Goal: Task Accomplishment & Management: Manage account settings

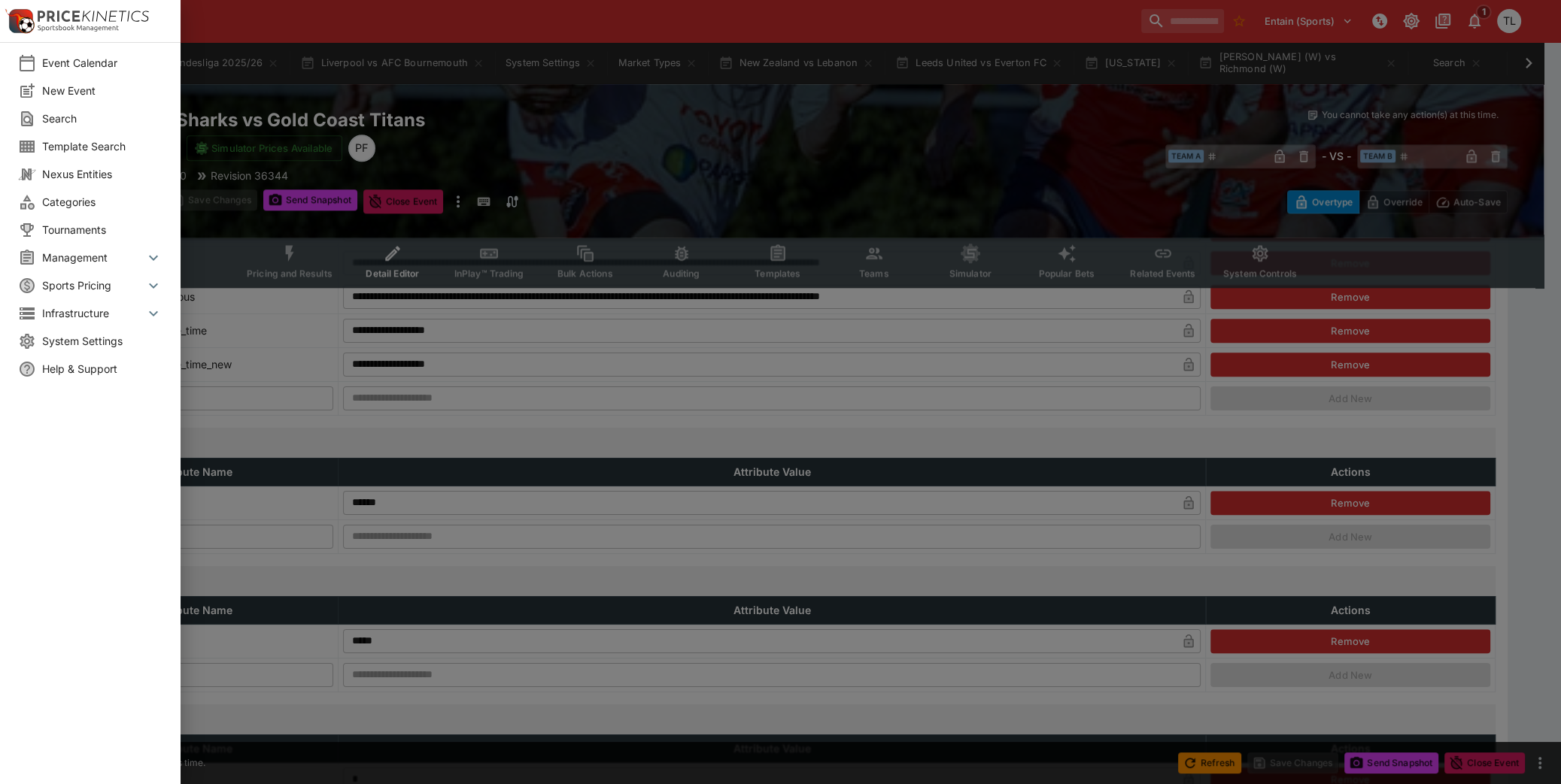
scroll to position [1995, 0]
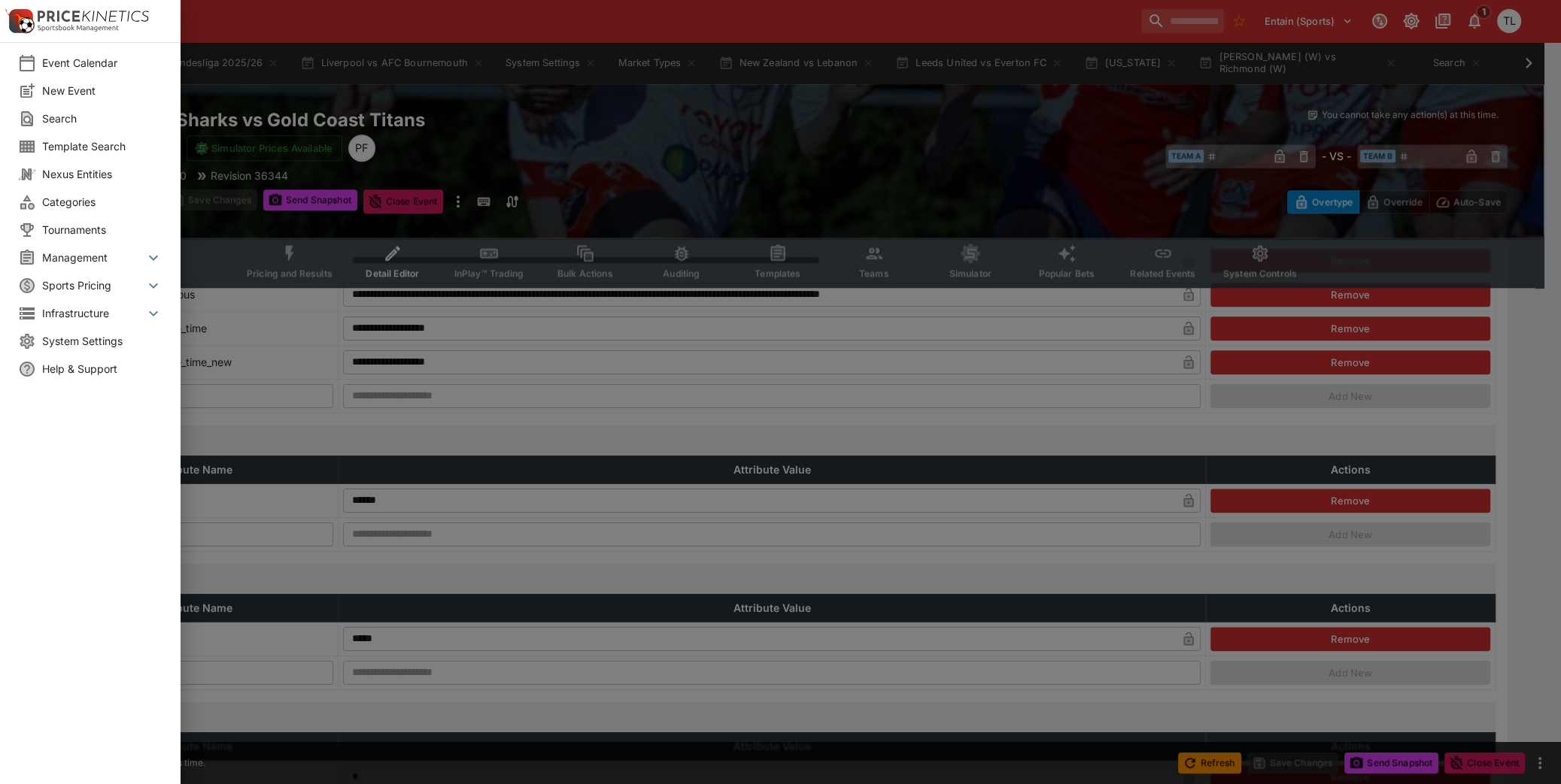
click at [635, 408] on div at bounding box center [780, 392] width 1561 height 784
type input "**********"
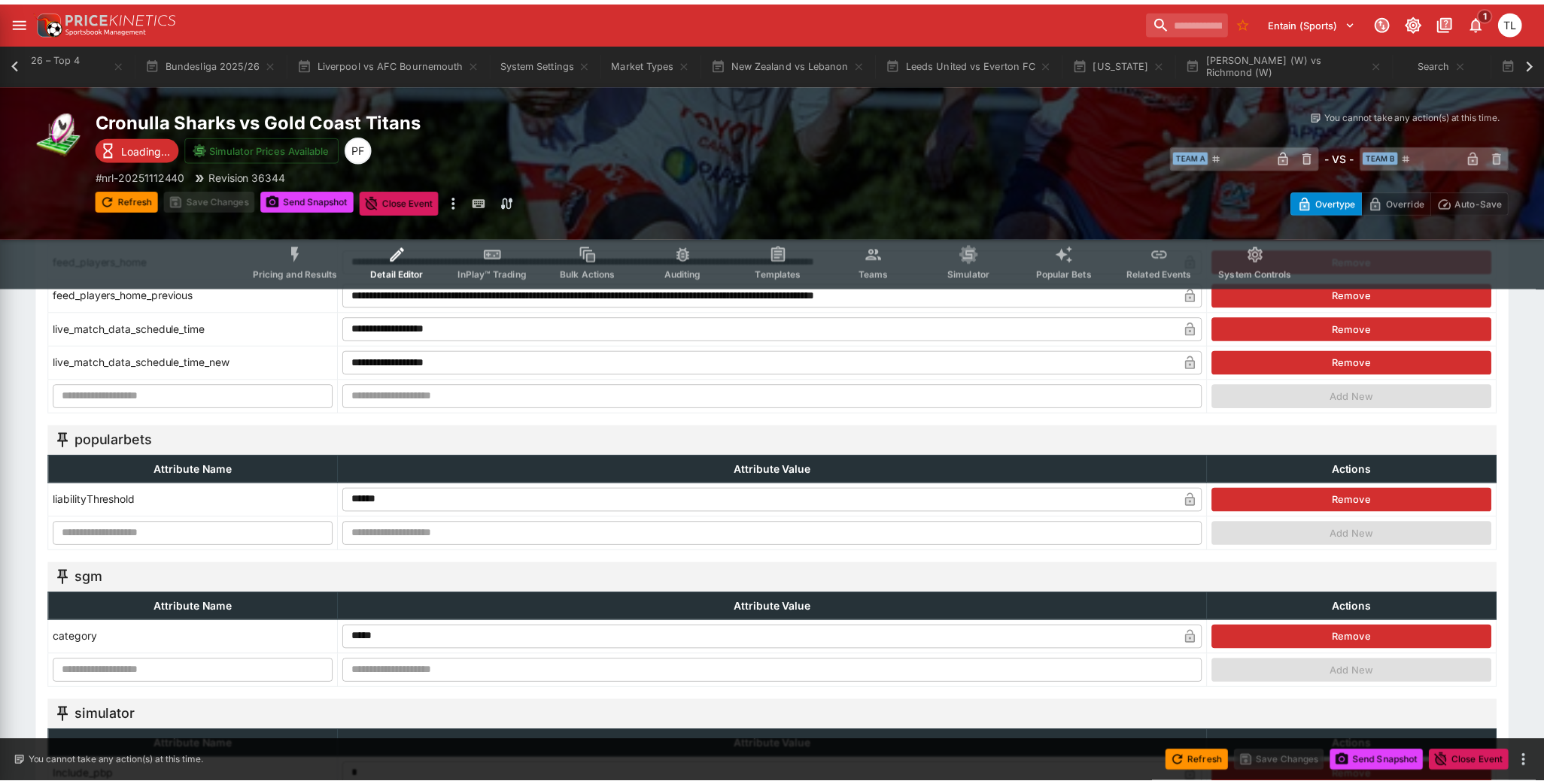
scroll to position [0, 0]
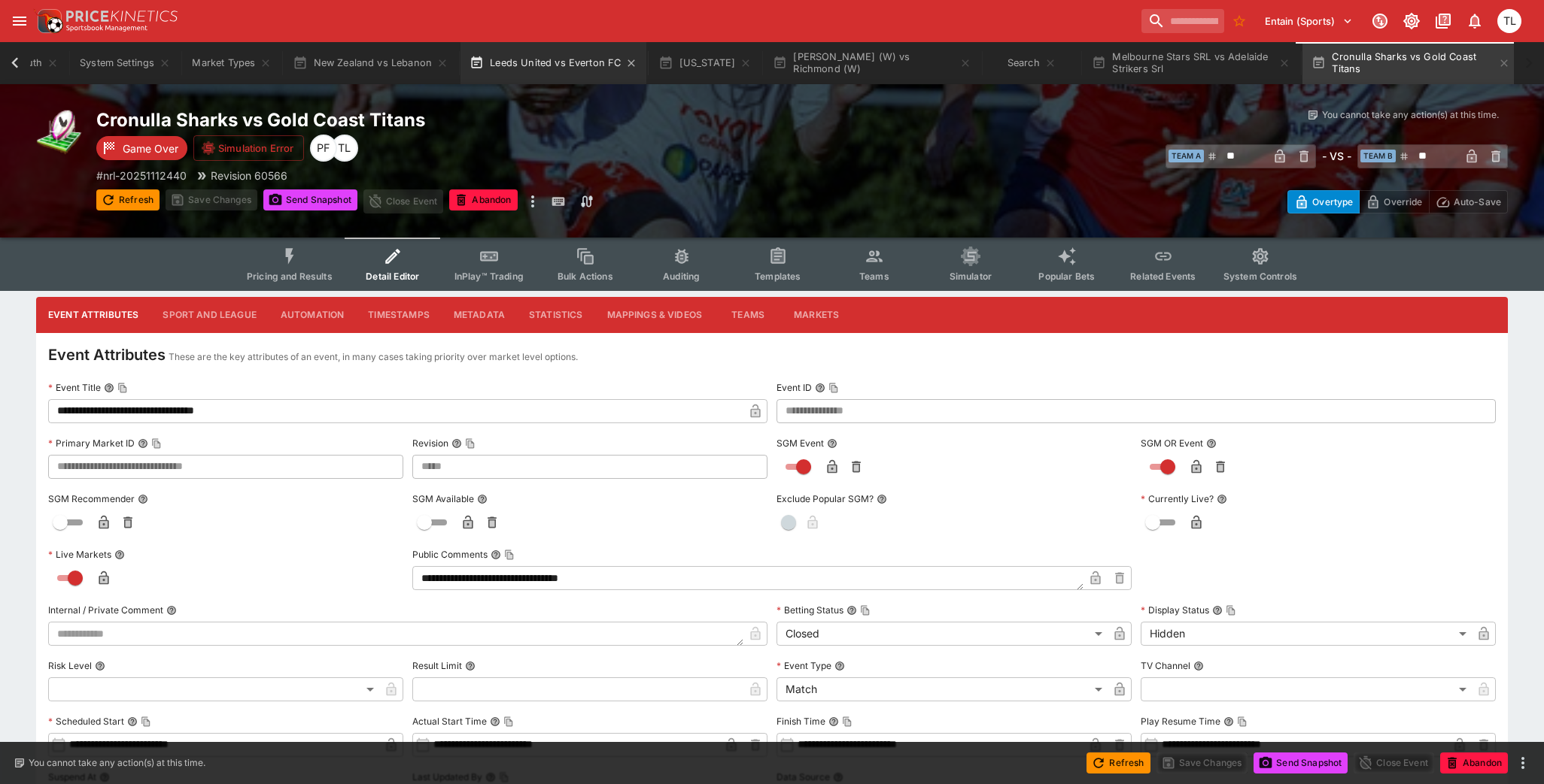
scroll to position [0, 833]
click at [507, 76] on button "Leeds United vs Everton FC" at bounding box center [553, 63] width 186 height 42
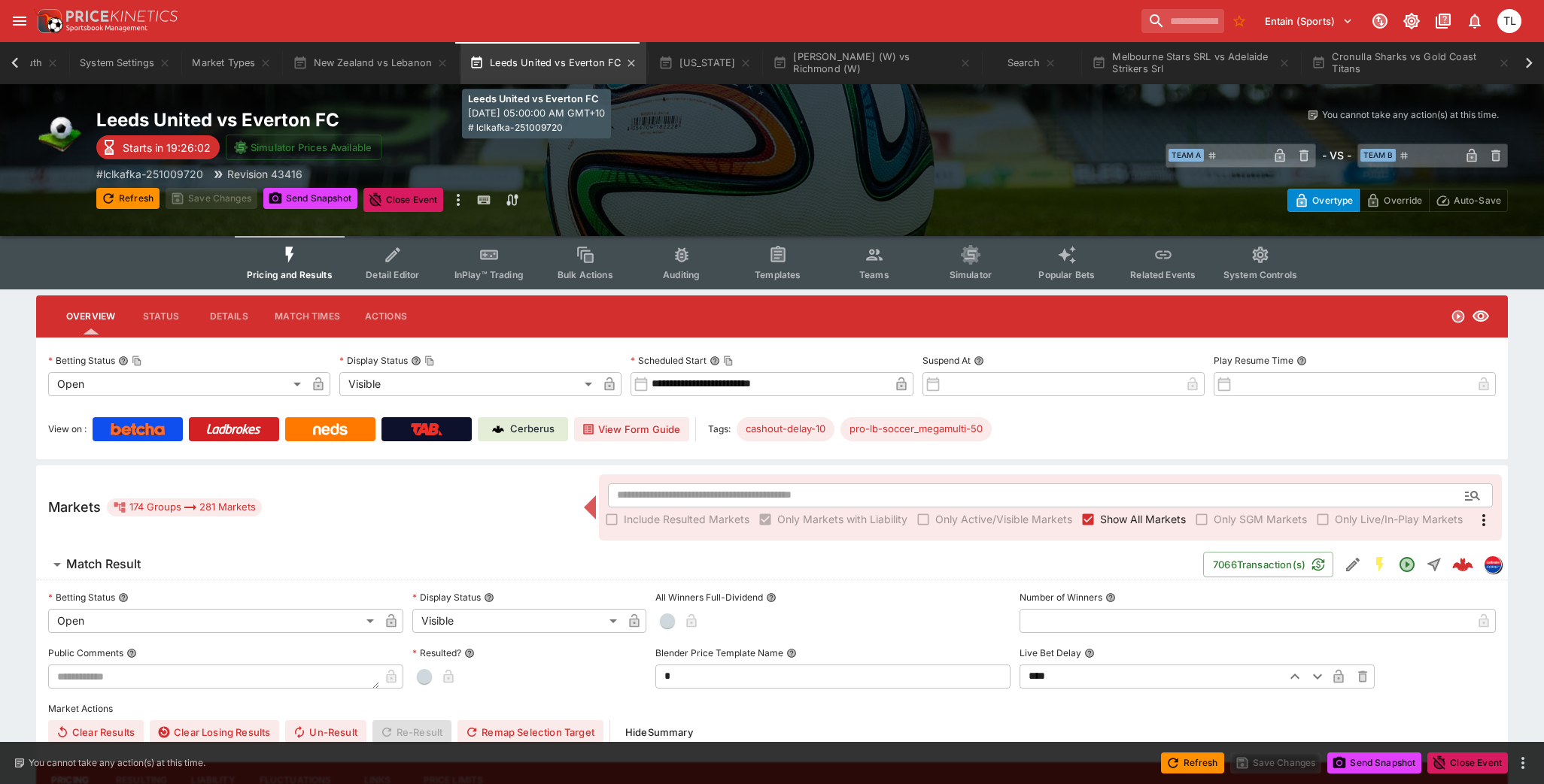
scroll to position [0, 818]
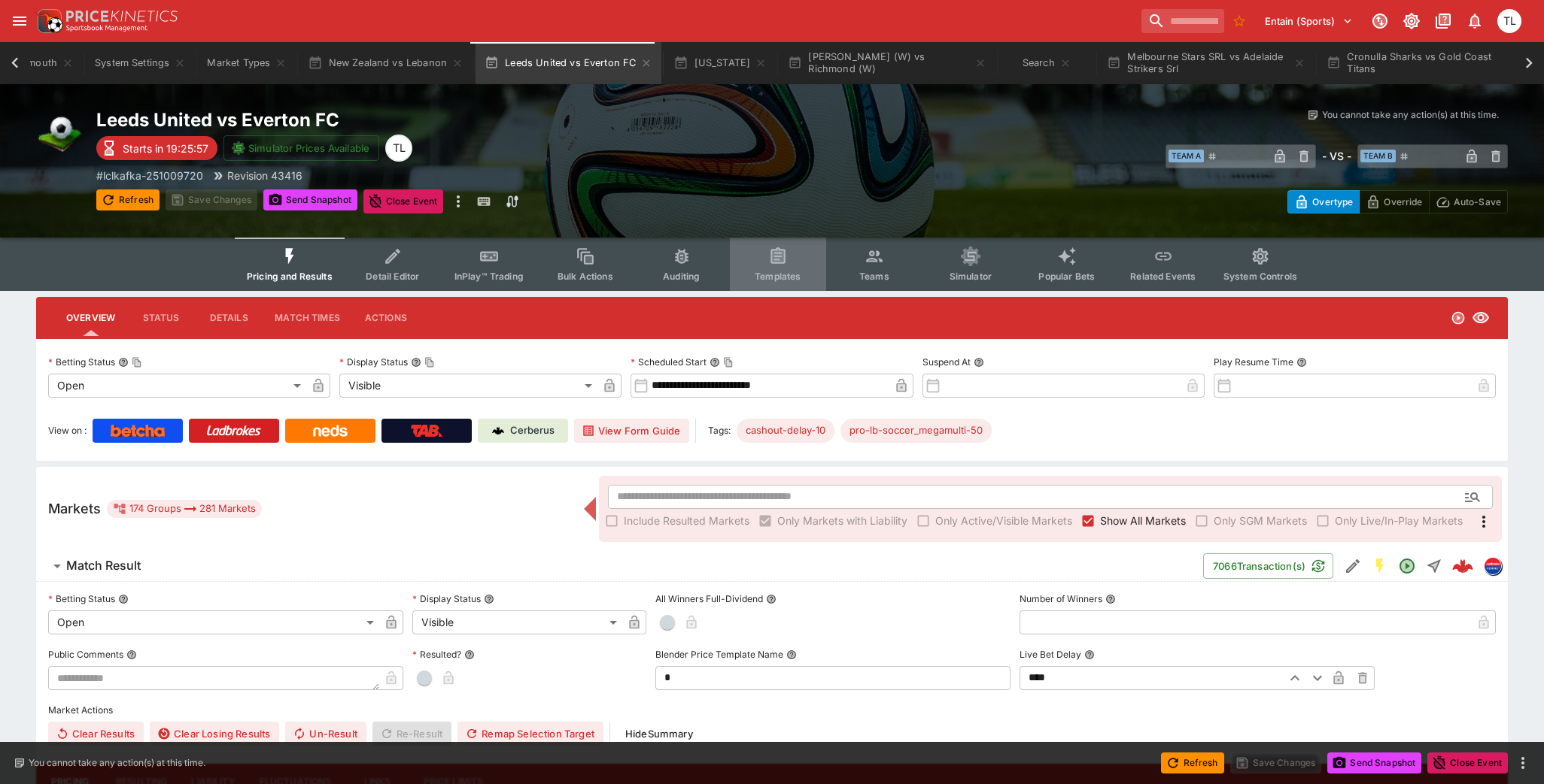
click at [777, 281] on span "Templates" at bounding box center [777, 276] width 46 height 11
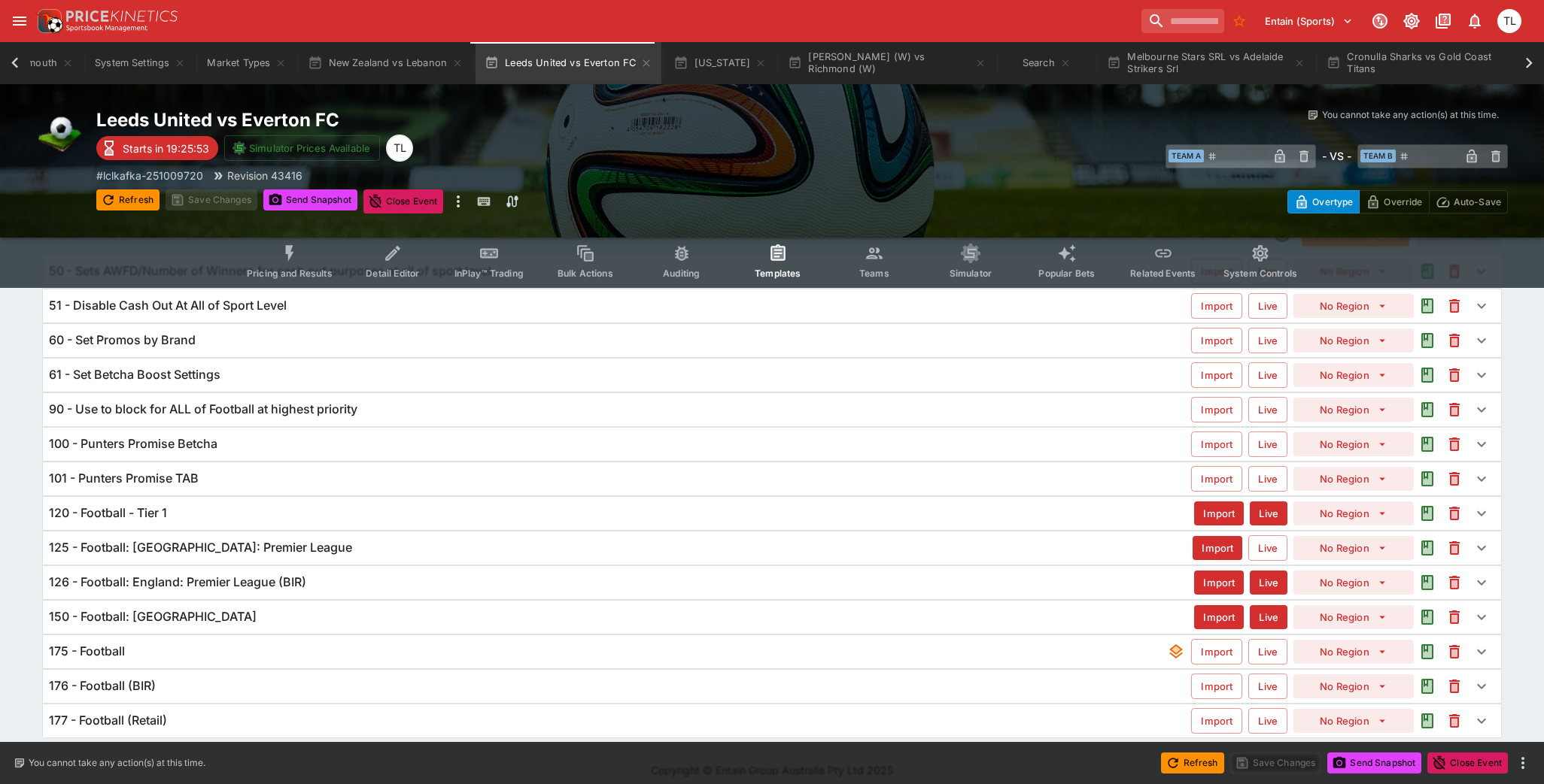
scroll to position [78, 0]
click at [543, 641] on div "175 - Football" at bounding box center [607, 649] width 1118 height 16
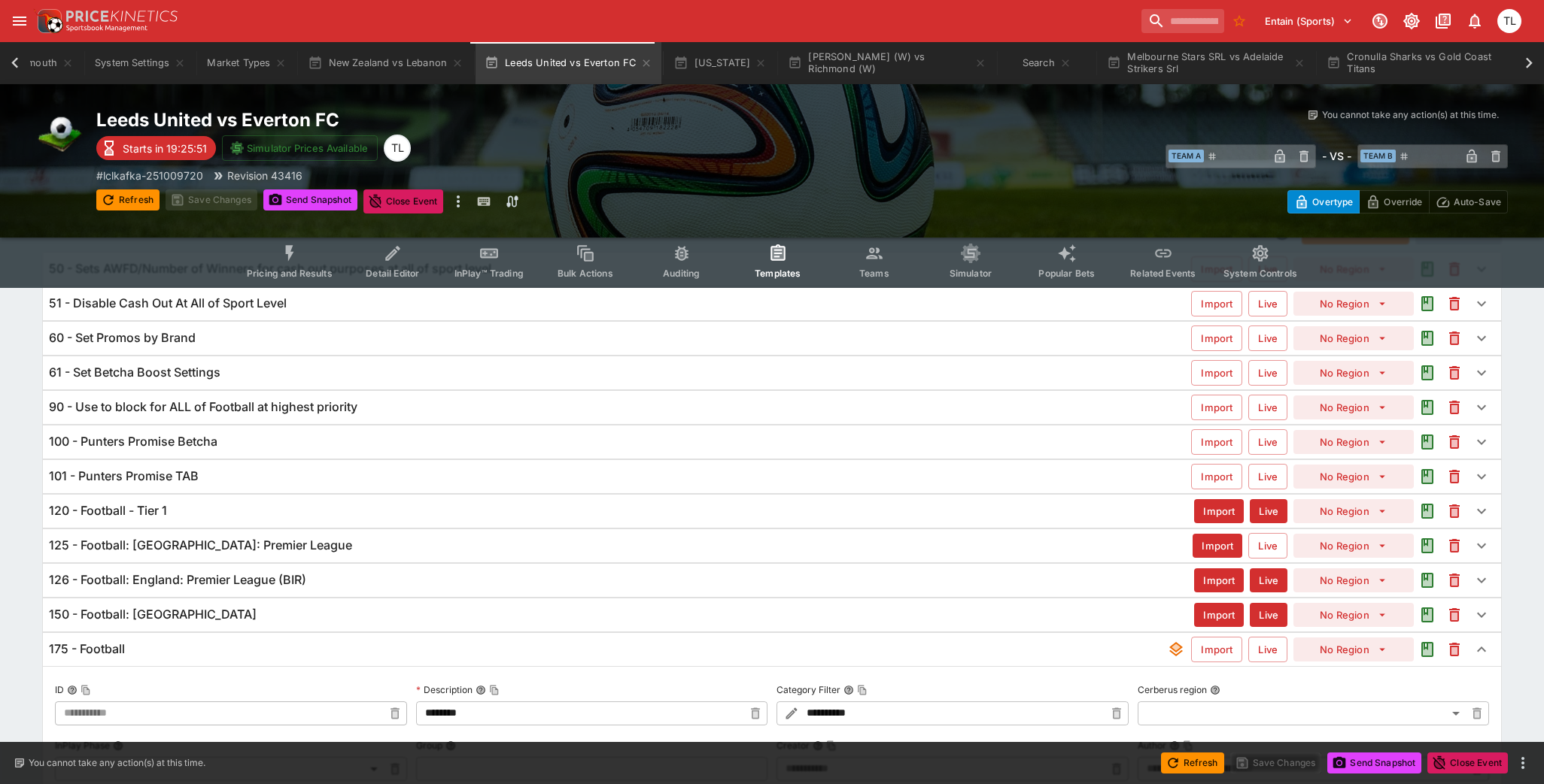
type input "**********"
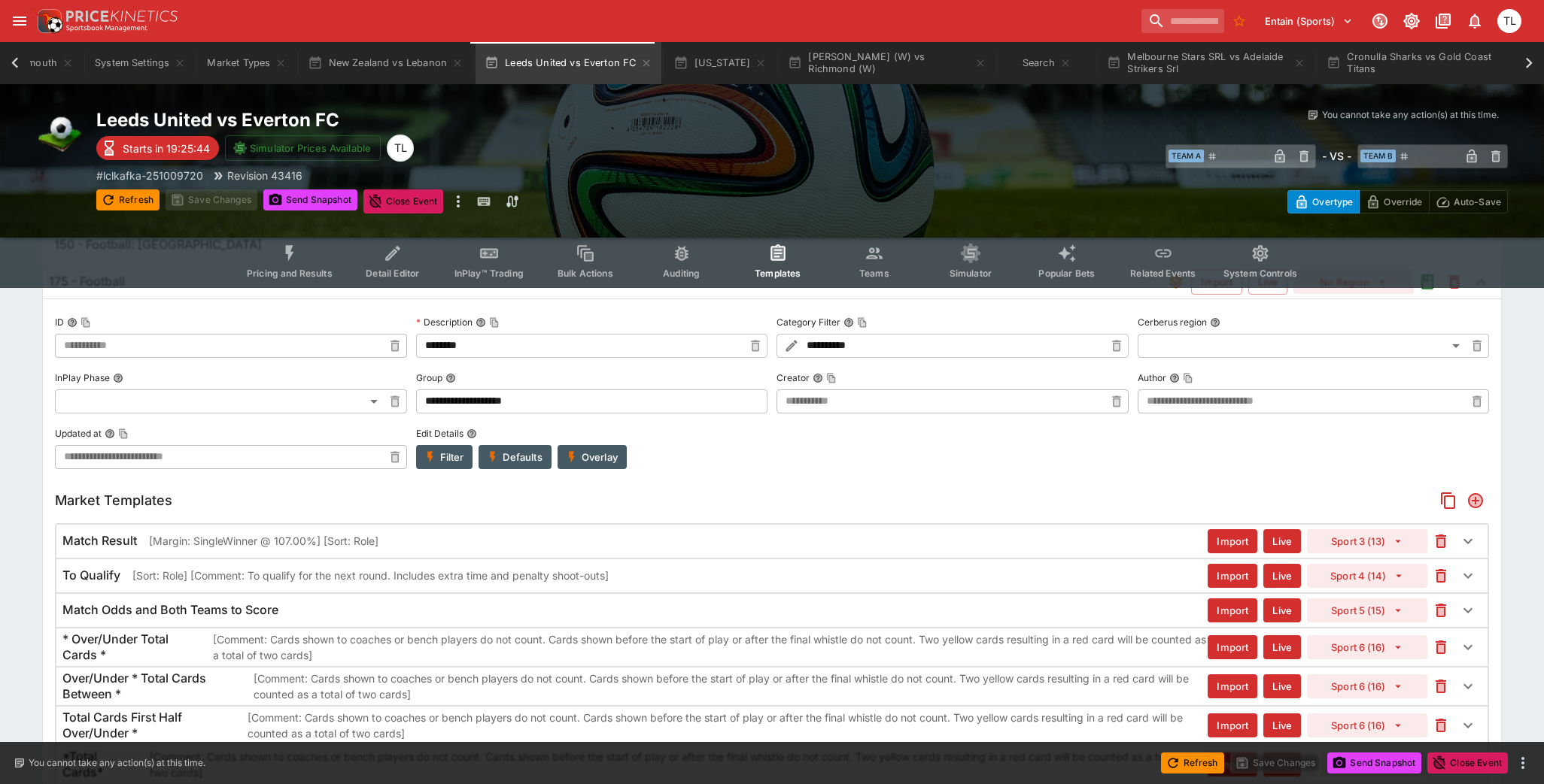
scroll to position [1680, 0]
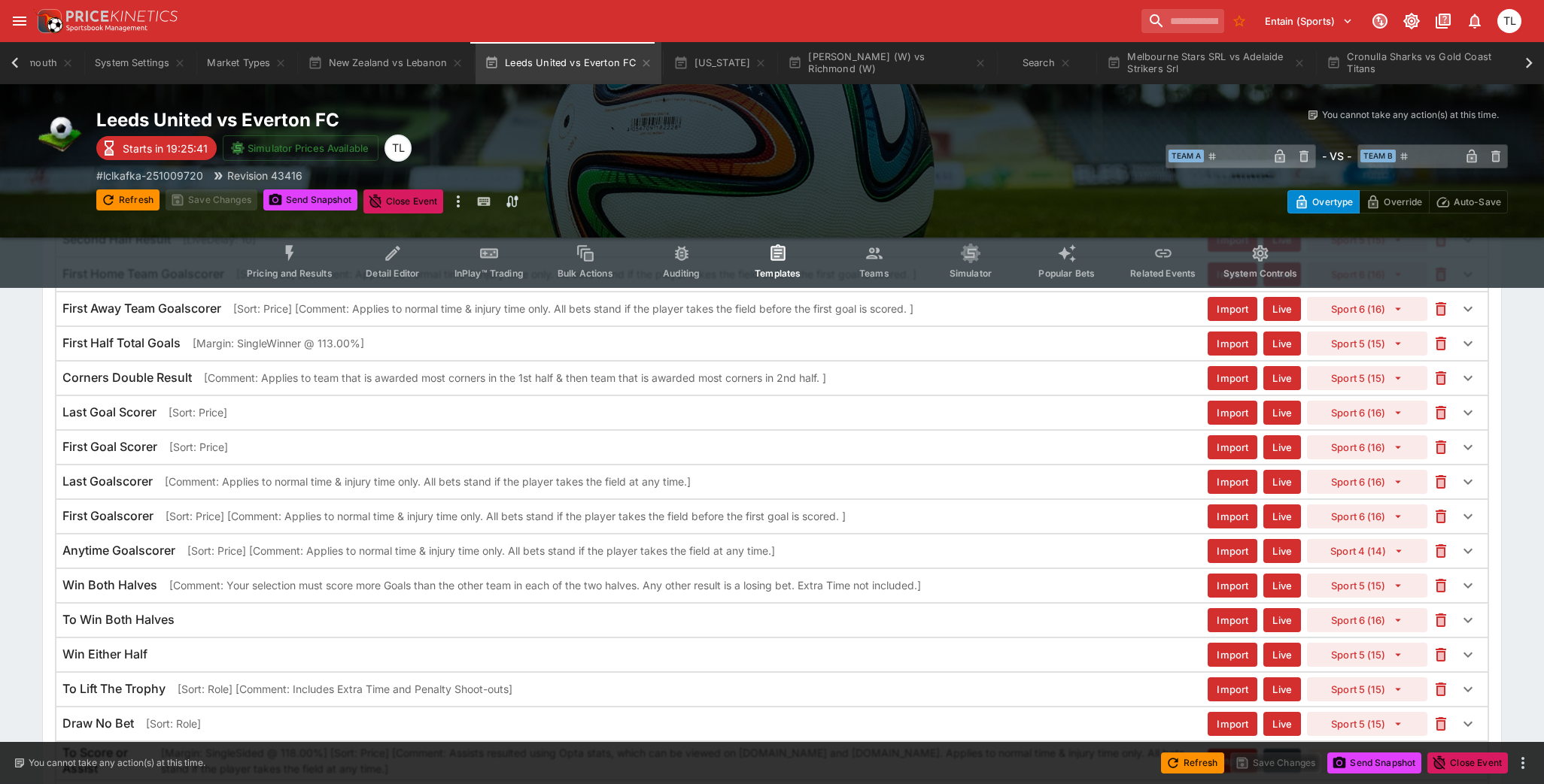
click at [356, 474] on p "[Comment: Applies to normal time & injury time only. All bets stand if the play…" at bounding box center [427, 482] width 526 height 16
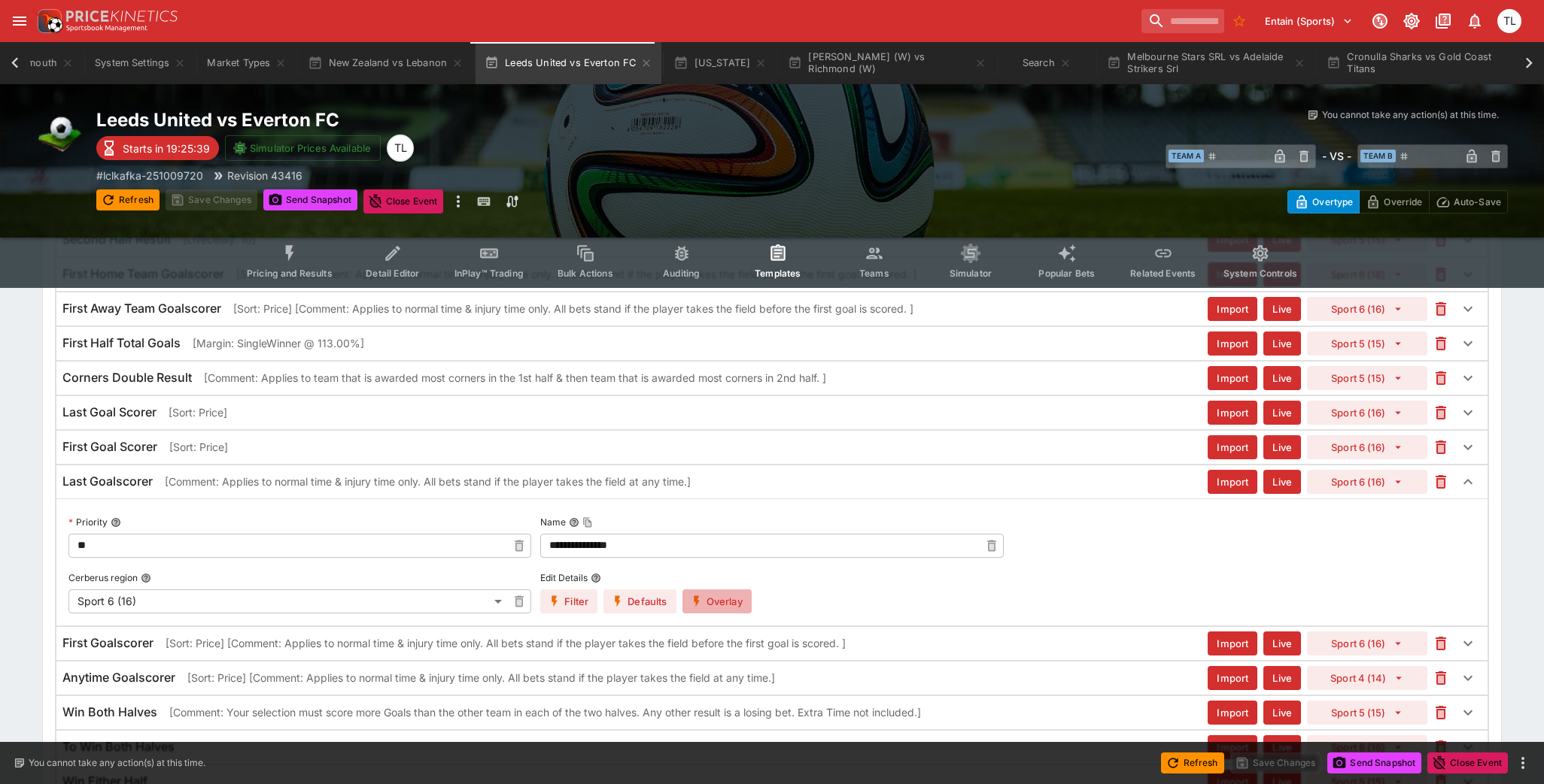
click at [716, 589] on button "Overlay" at bounding box center [716, 601] width 70 height 24
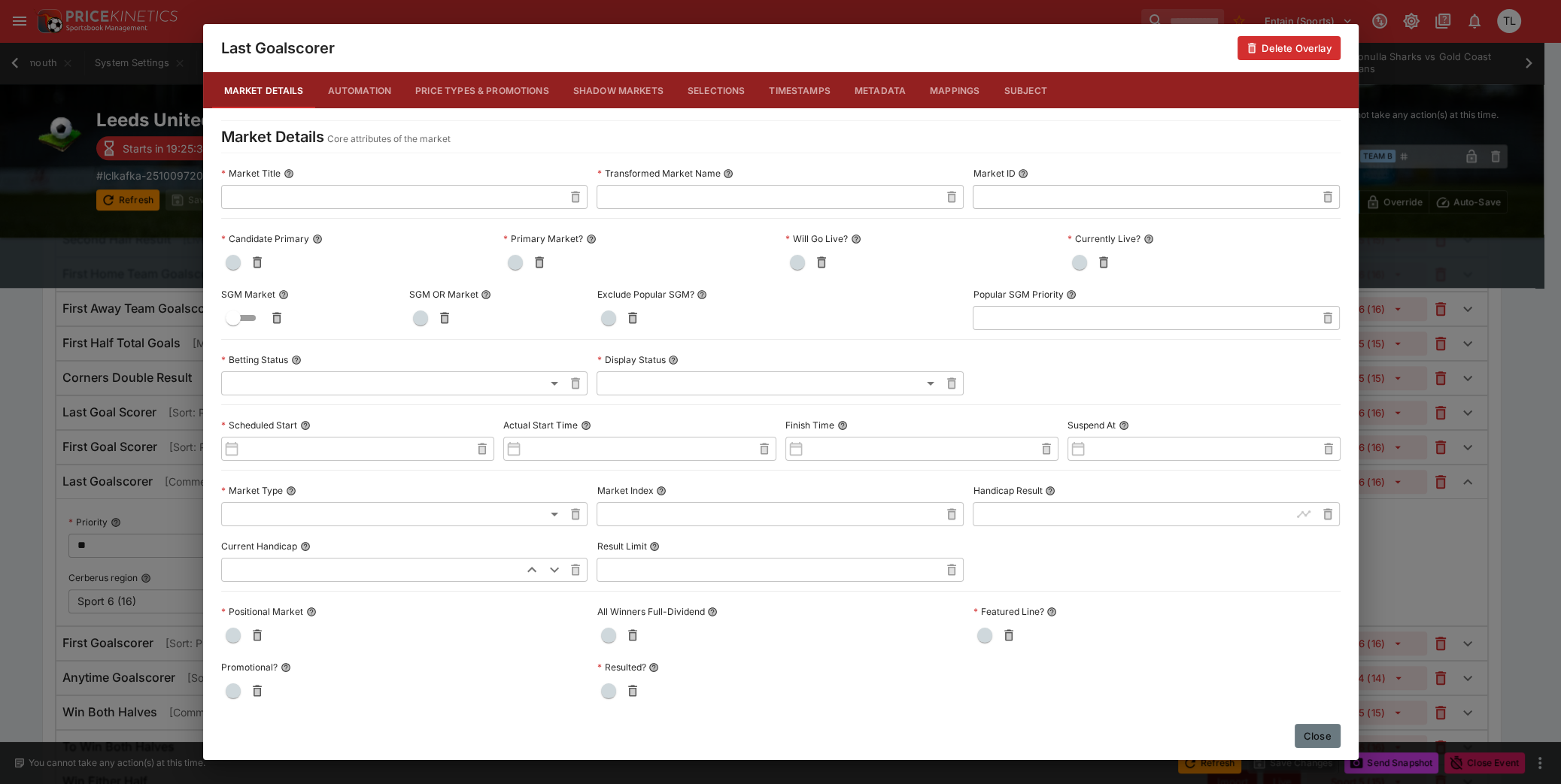
click at [1315, 730] on button "Close" at bounding box center [1317, 736] width 46 height 24
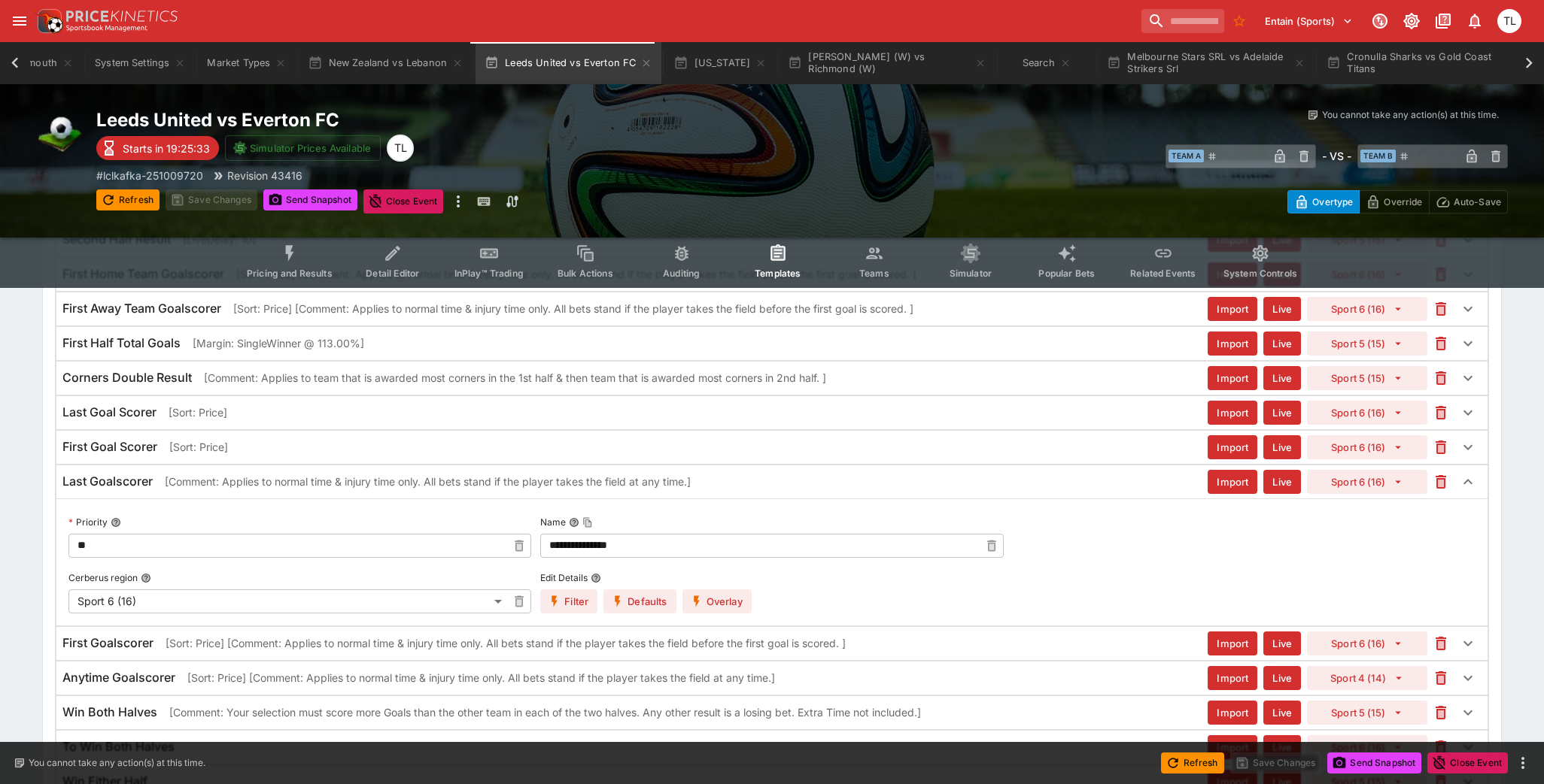
click at [615, 404] on div "Last Goal Scorer [Sort: Price]" at bounding box center [635, 412] width 1145 height 16
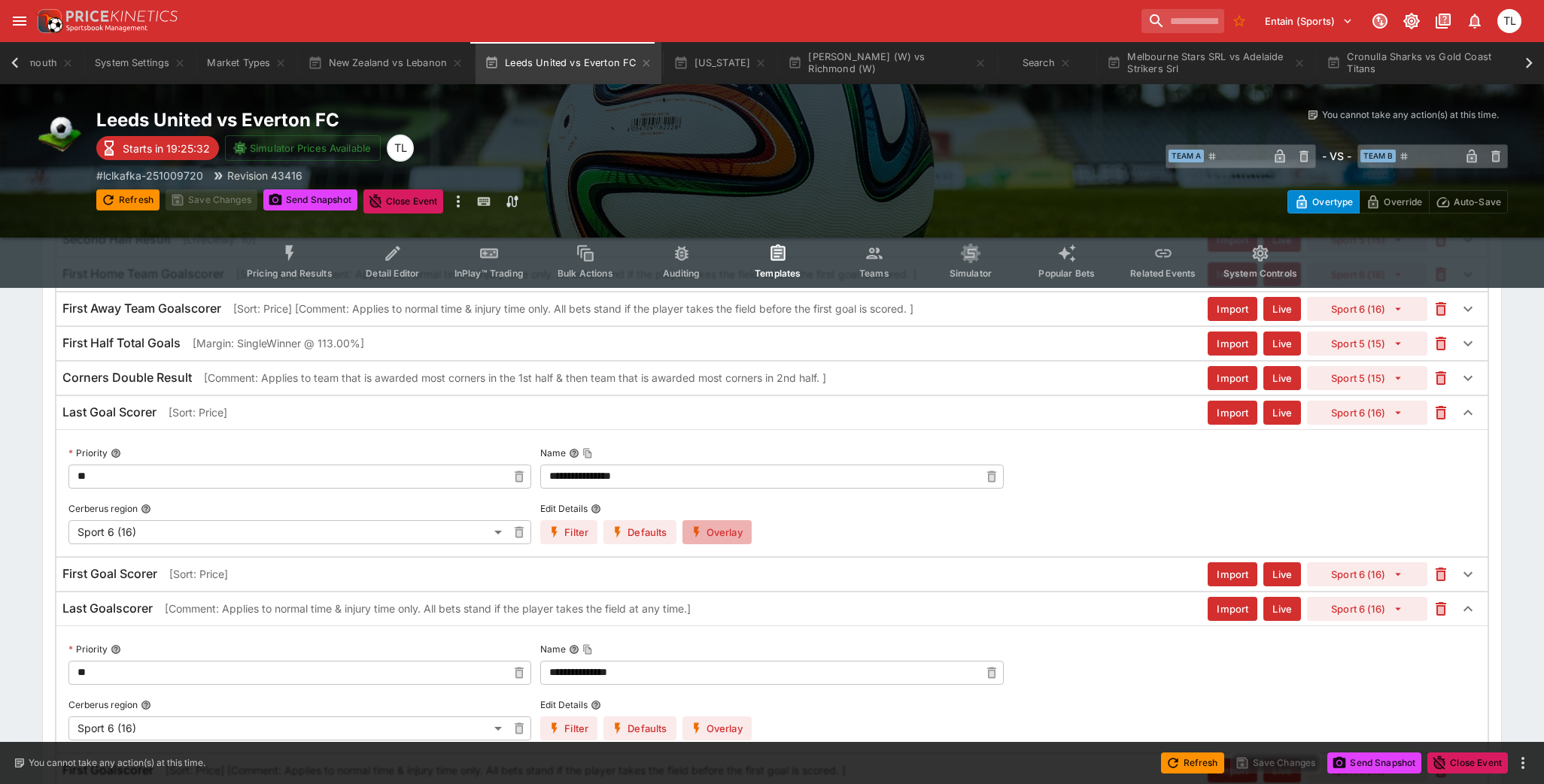
click at [724, 521] on button "Overlay" at bounding box center [716, 532] width 70 height 24
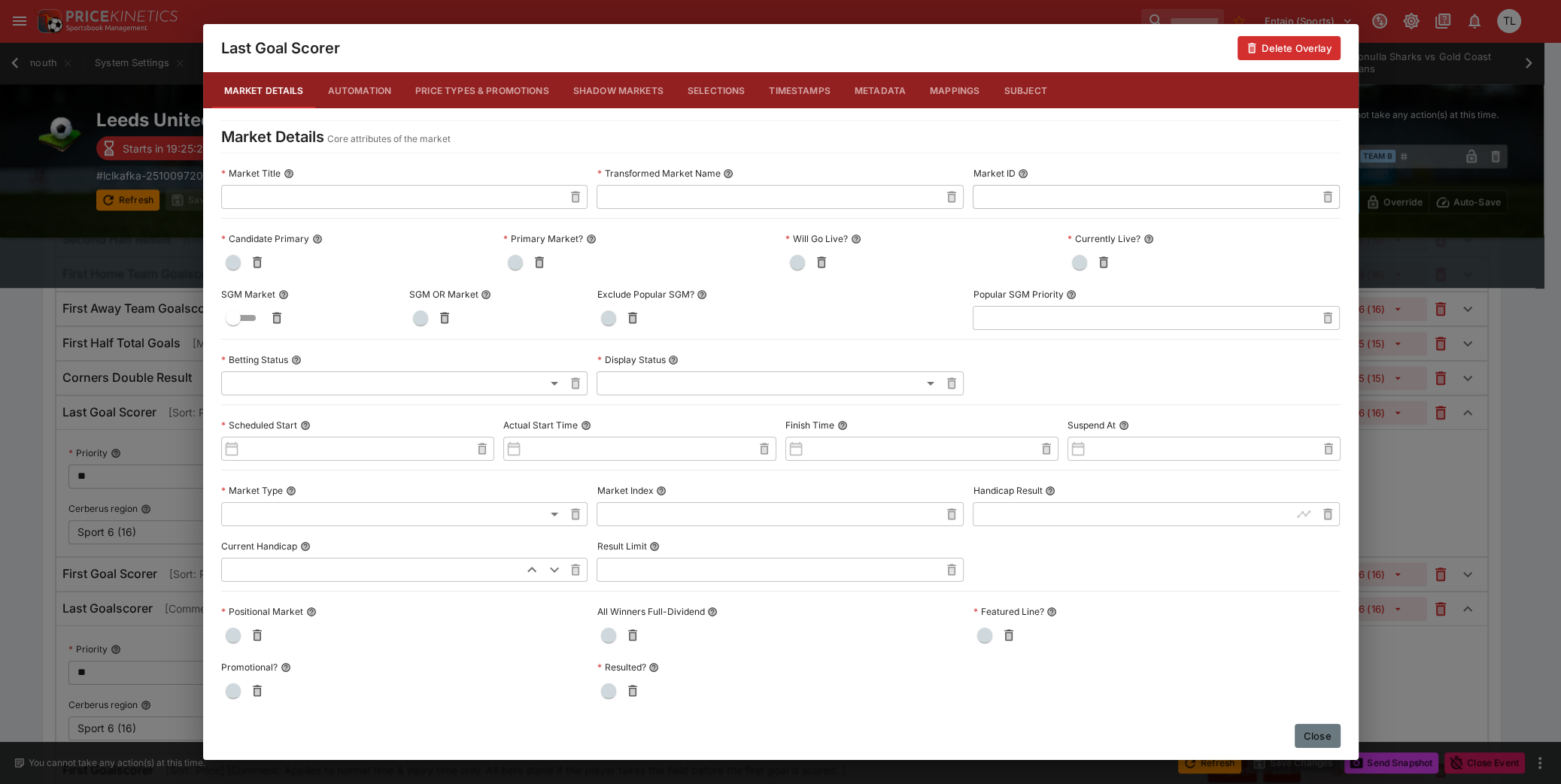
click at [1301, 733] on button "Close" at bounding box center [1317, 736] width 46 height 24
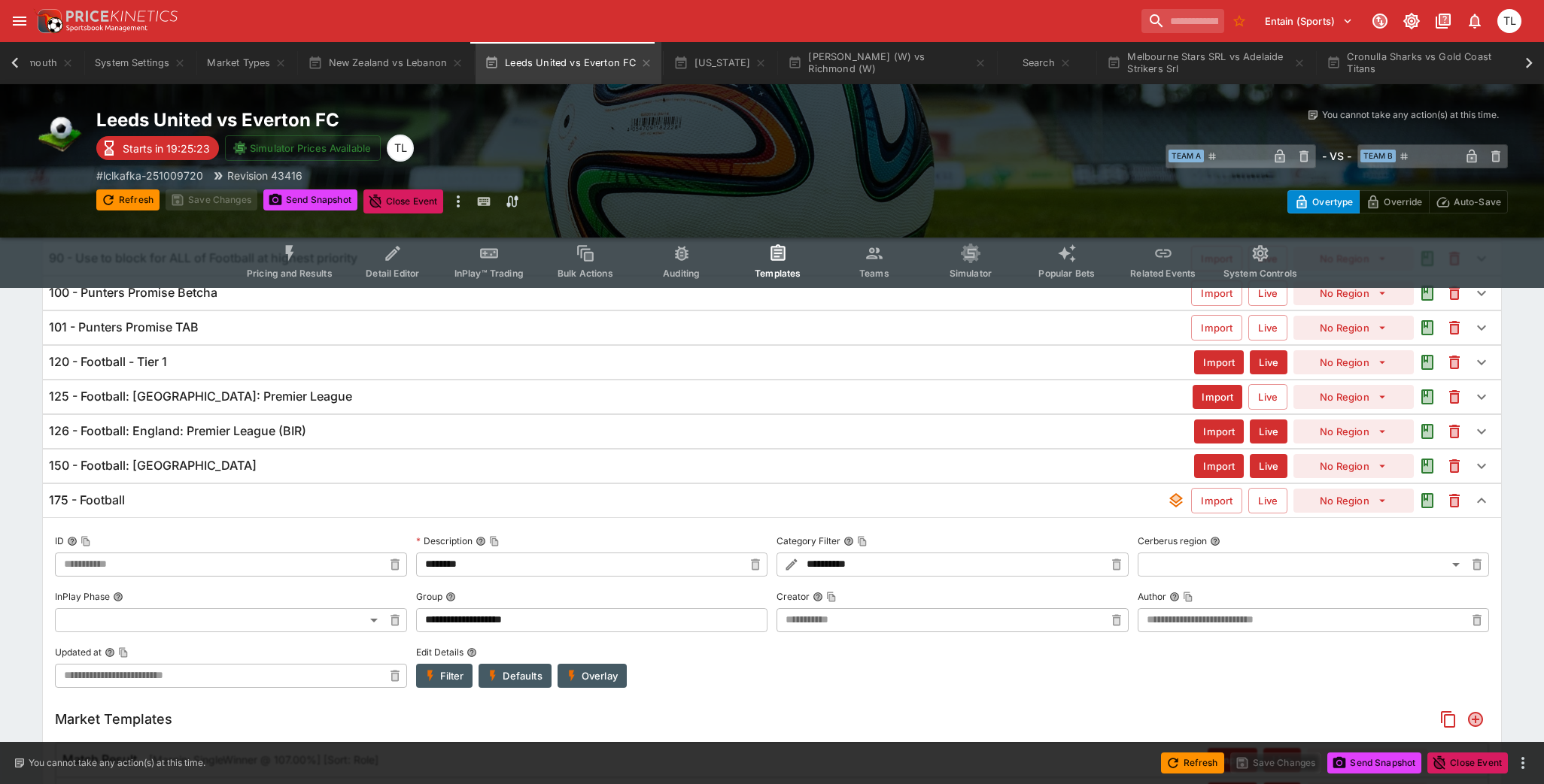
scroll to position [217, 0]
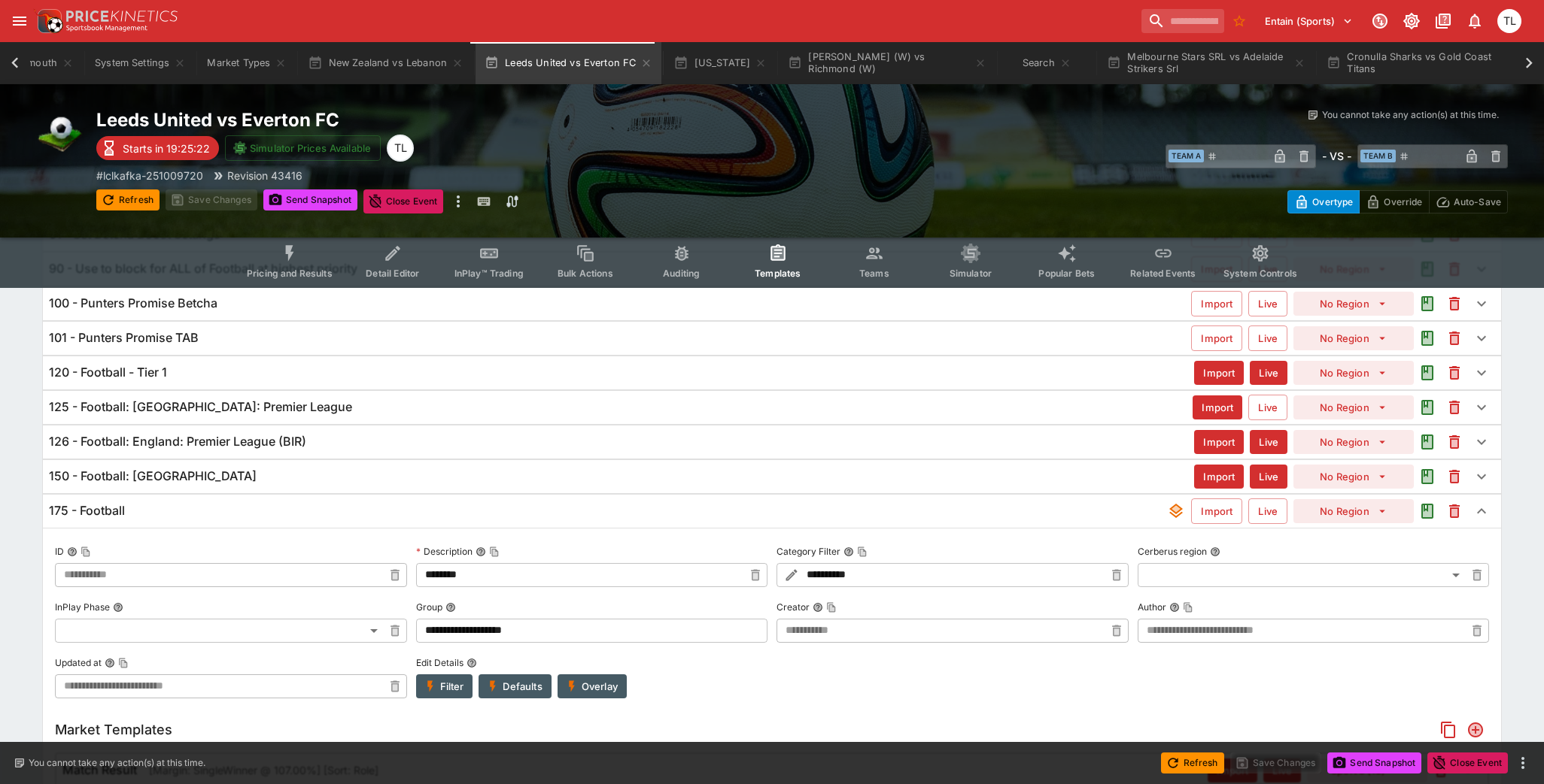
click at [360, 484] on div "150 - Football: [GEOGRAPHIC_DATA] Import Live No Region" at bounding box center [772, 477] width 1459 height 33
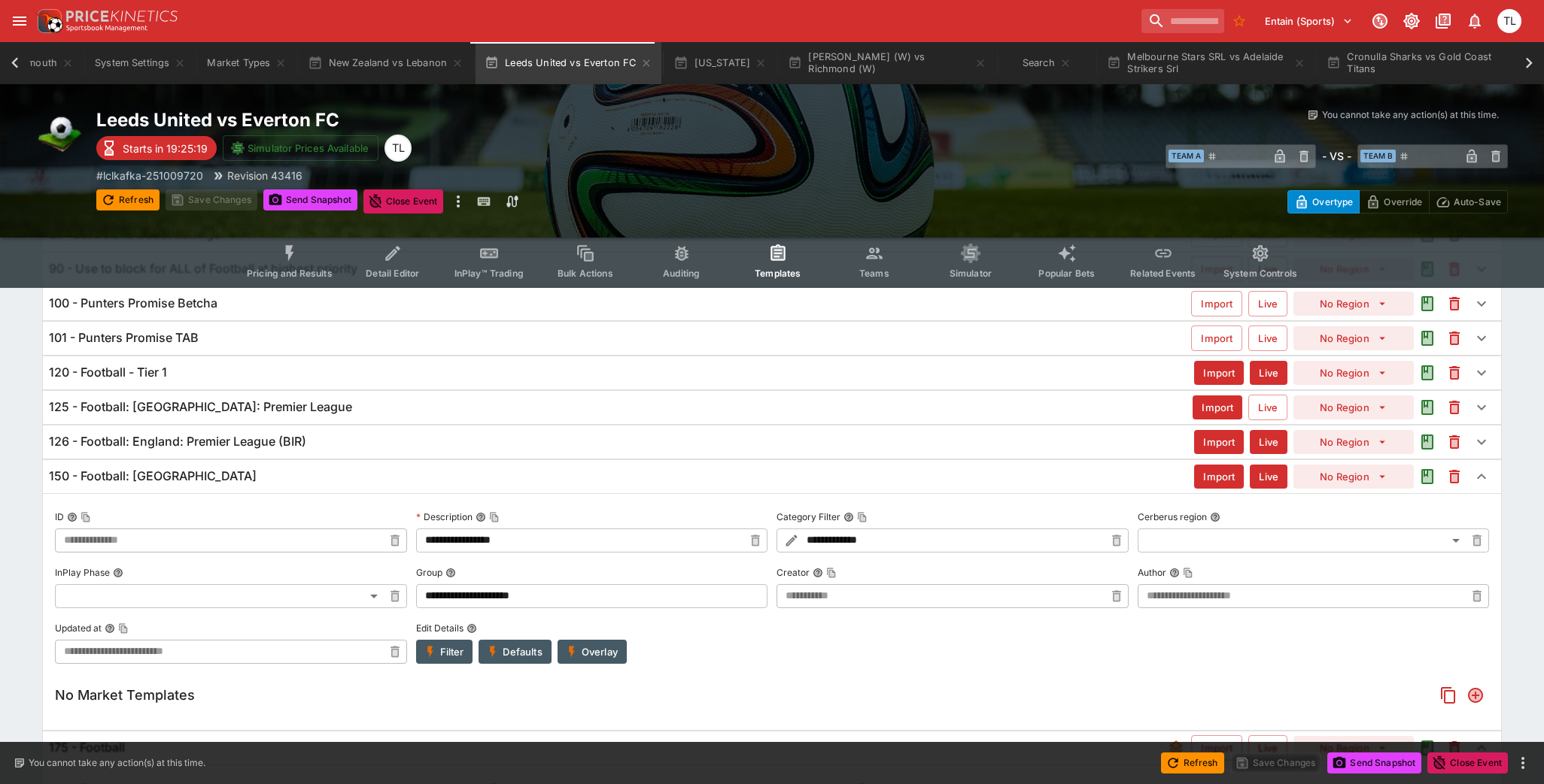
click at [337, 399] on div "125 - Football: [GEOGRAPHIC_DATA]: Premier League" at bounding box center [620, 407] width 1144 height 16
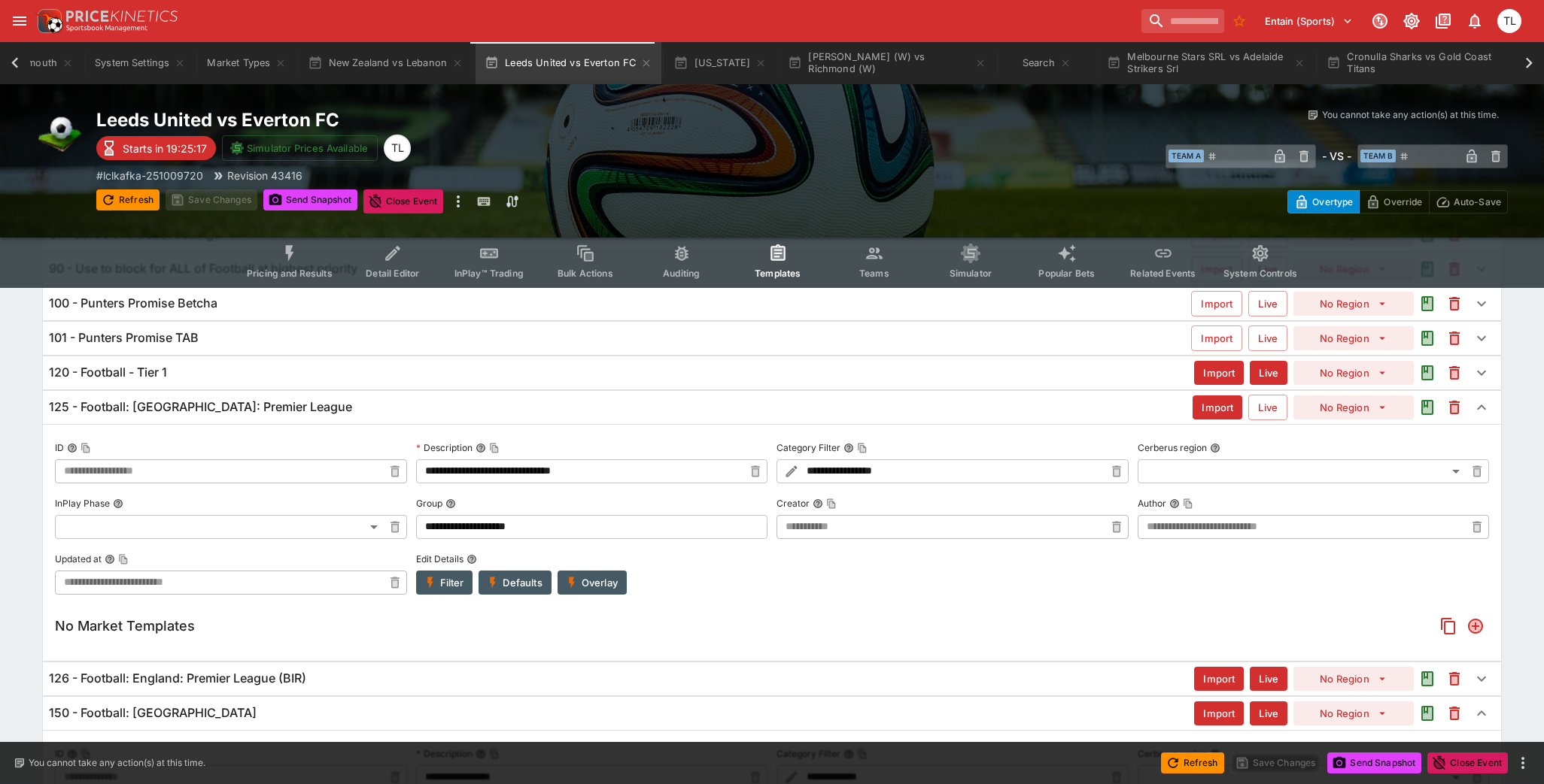
click at [323, 357] on div "120 - Football - Tier 1 Import Live No Region" at bounding box center [772, 374] width 1459 height 33
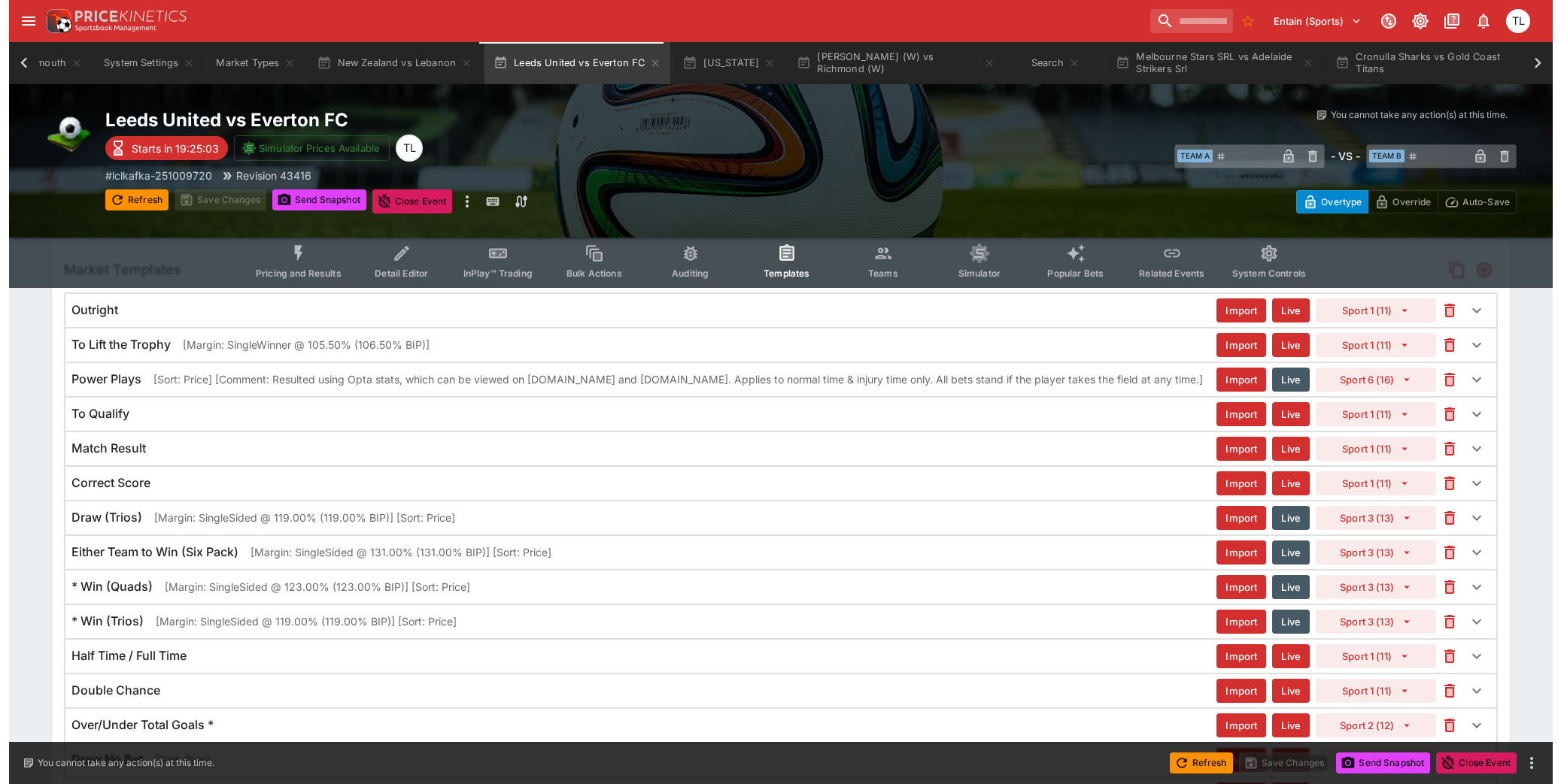
scroll to position [0, 0]
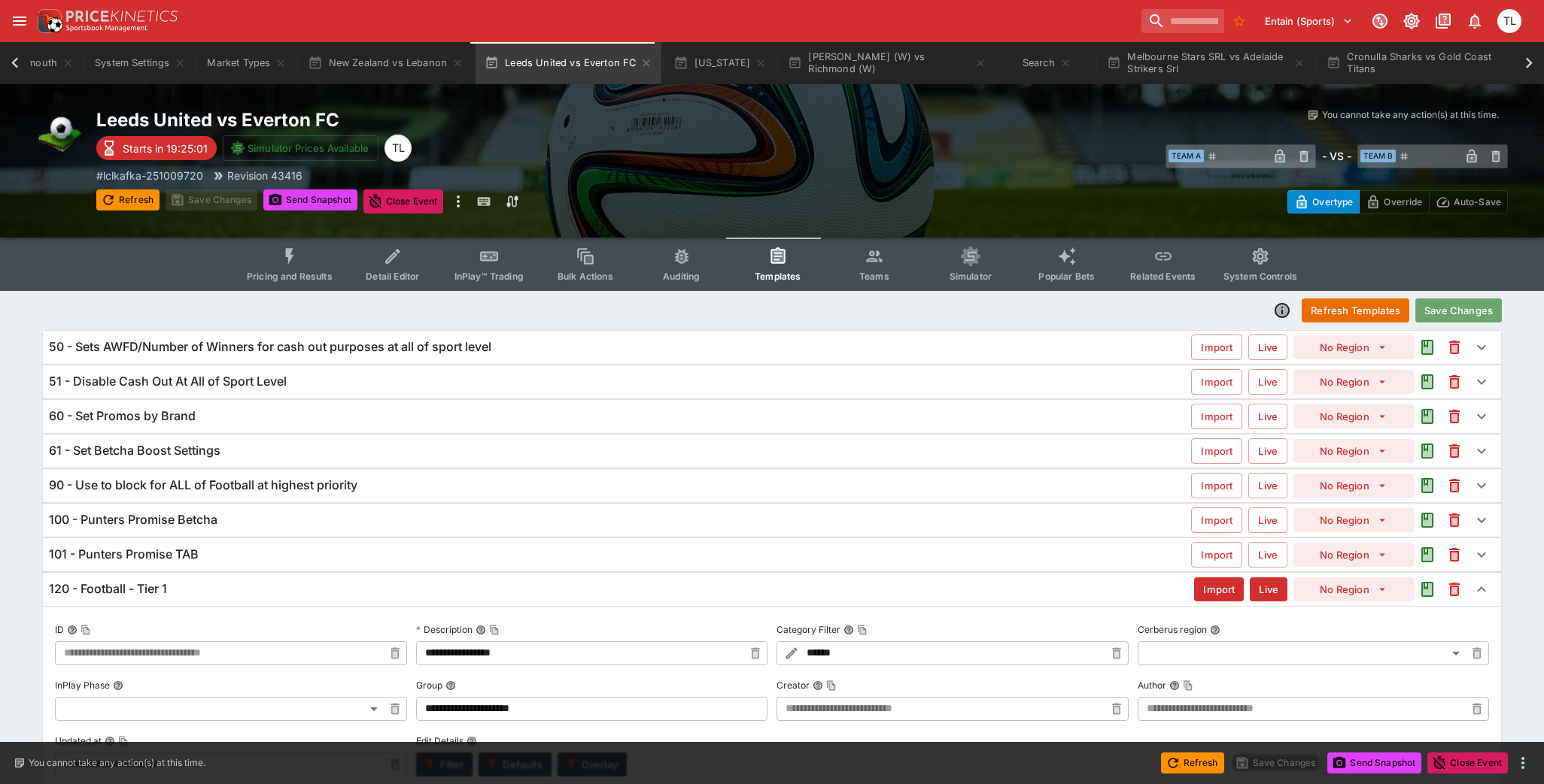
click at [1451, 313] on button "Save Changes" at bounding box center [1459, 310] width 86 height 24
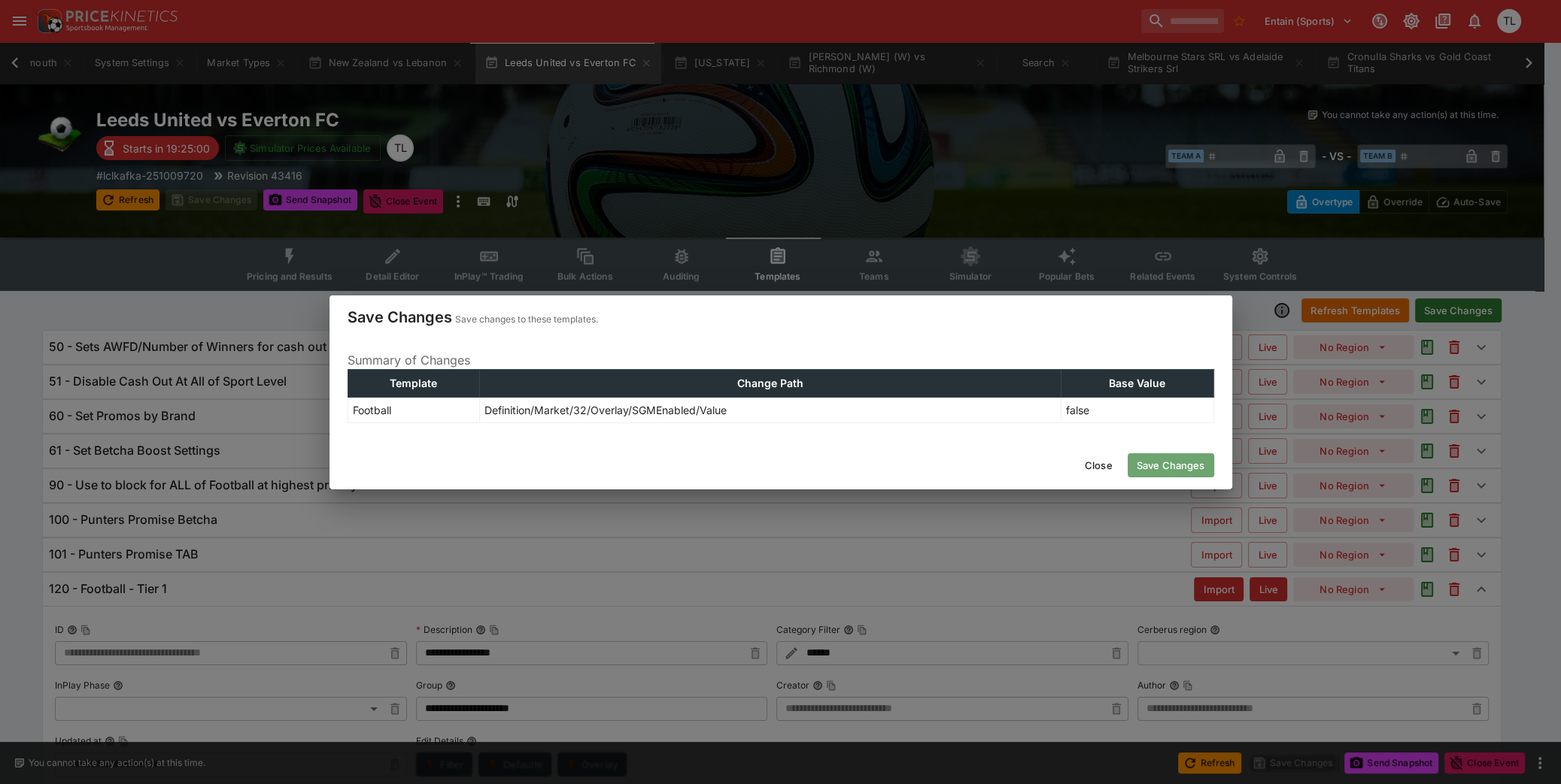
click at [1159, 468] on button "Save Changes" at bounding box center [1171, 465] width 86 height 24
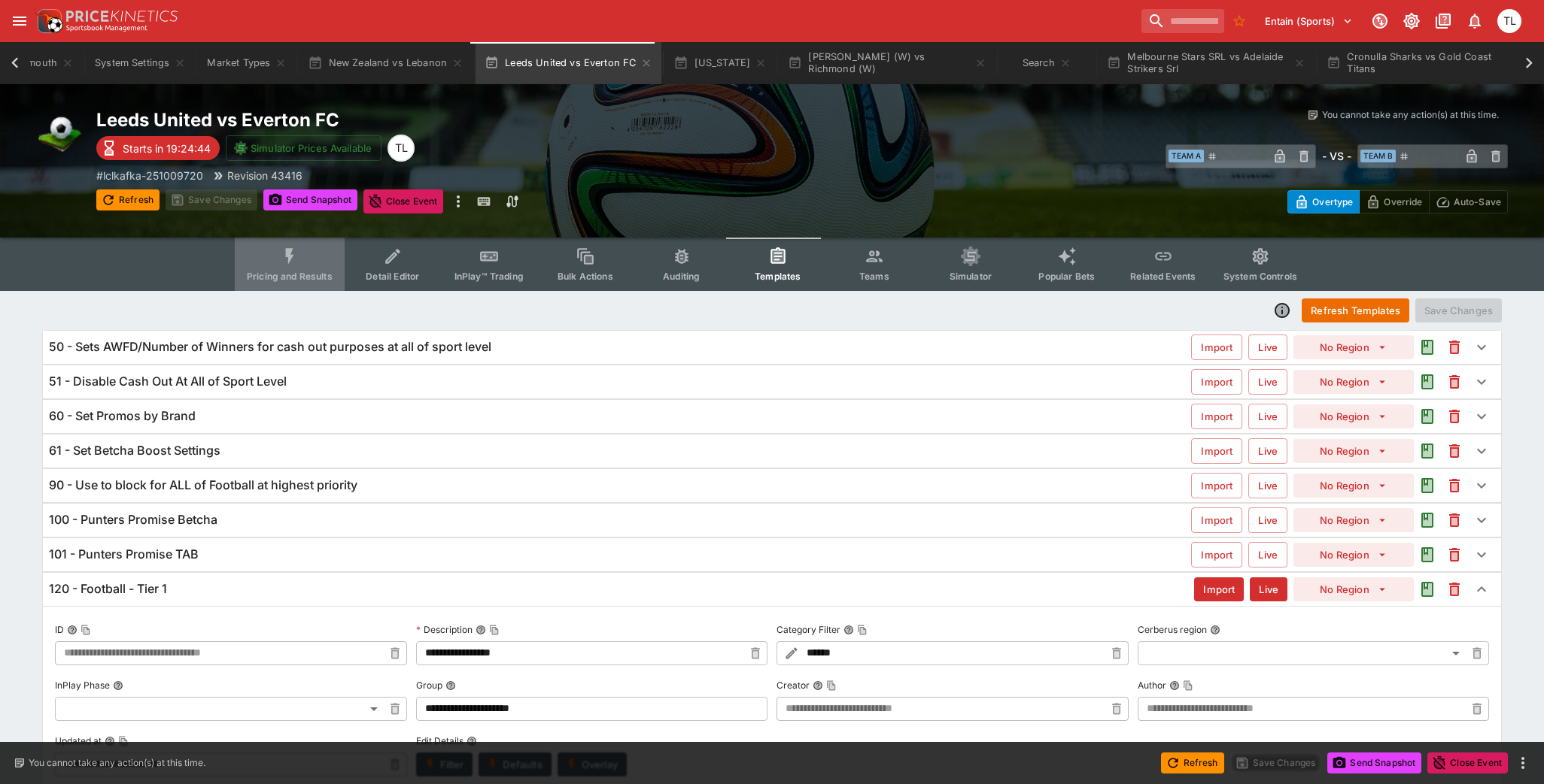
click at [277, 255] on button "Pricing and Results" at bounding box center [289, 264] width 110 height 54
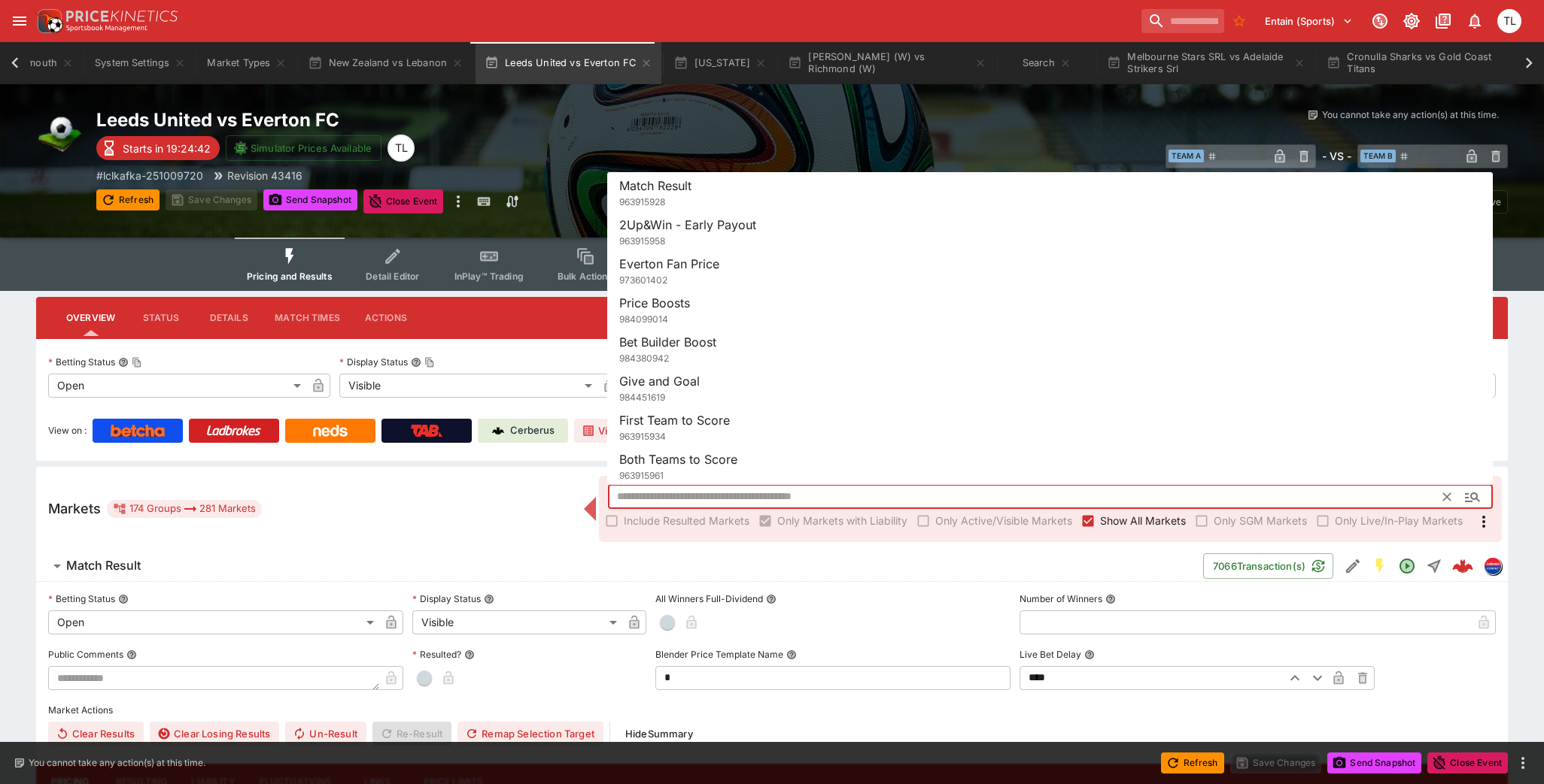
click at [716, 495] on input "text" at bounding box center [1026, 497] width 836 height 24
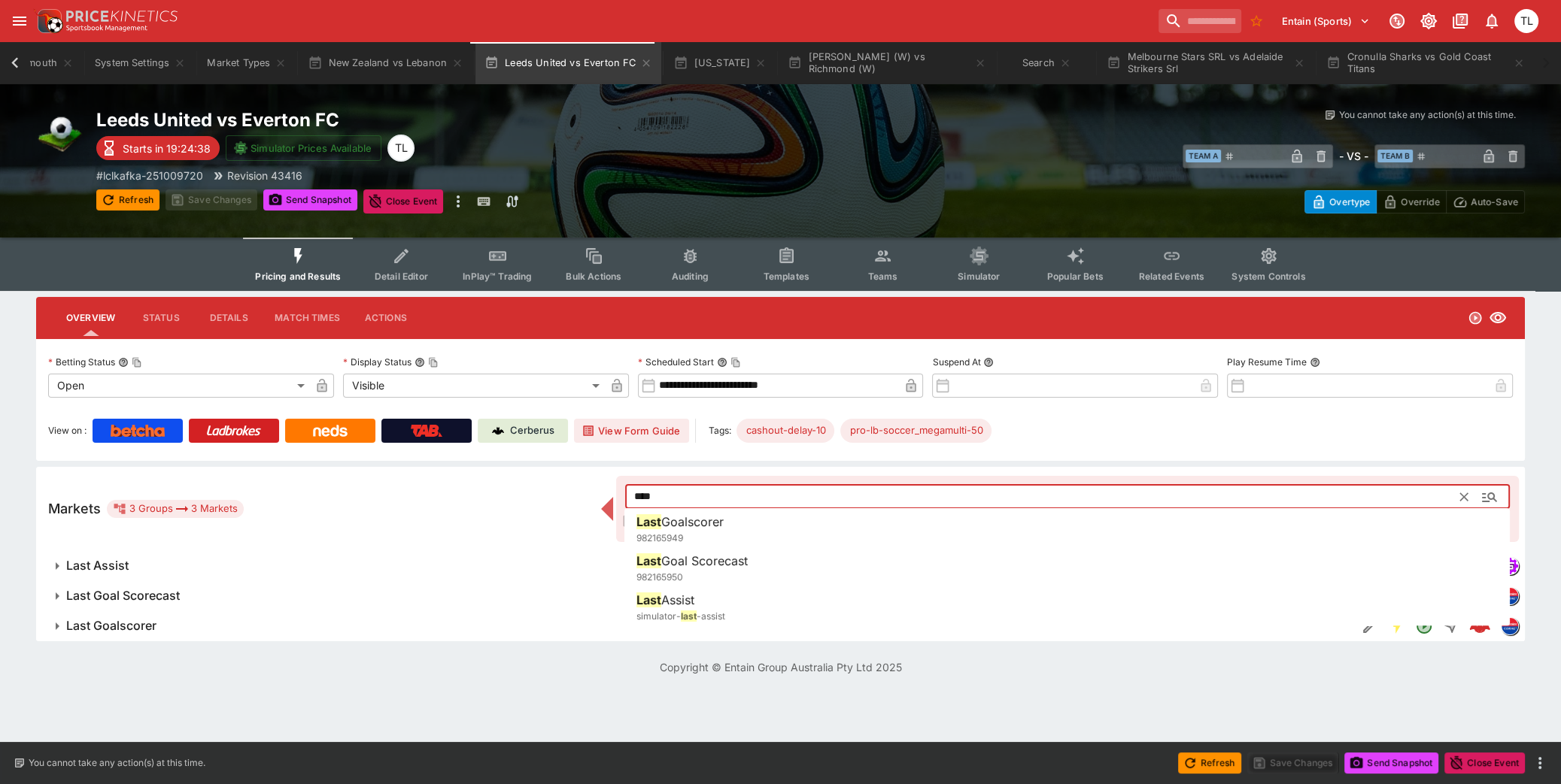
type input "****"
click at [563, 669] on p "Copyright © Entain Group Australia Pty Ltd 2025" at bounding box center [780, 668] width 1561 height 16
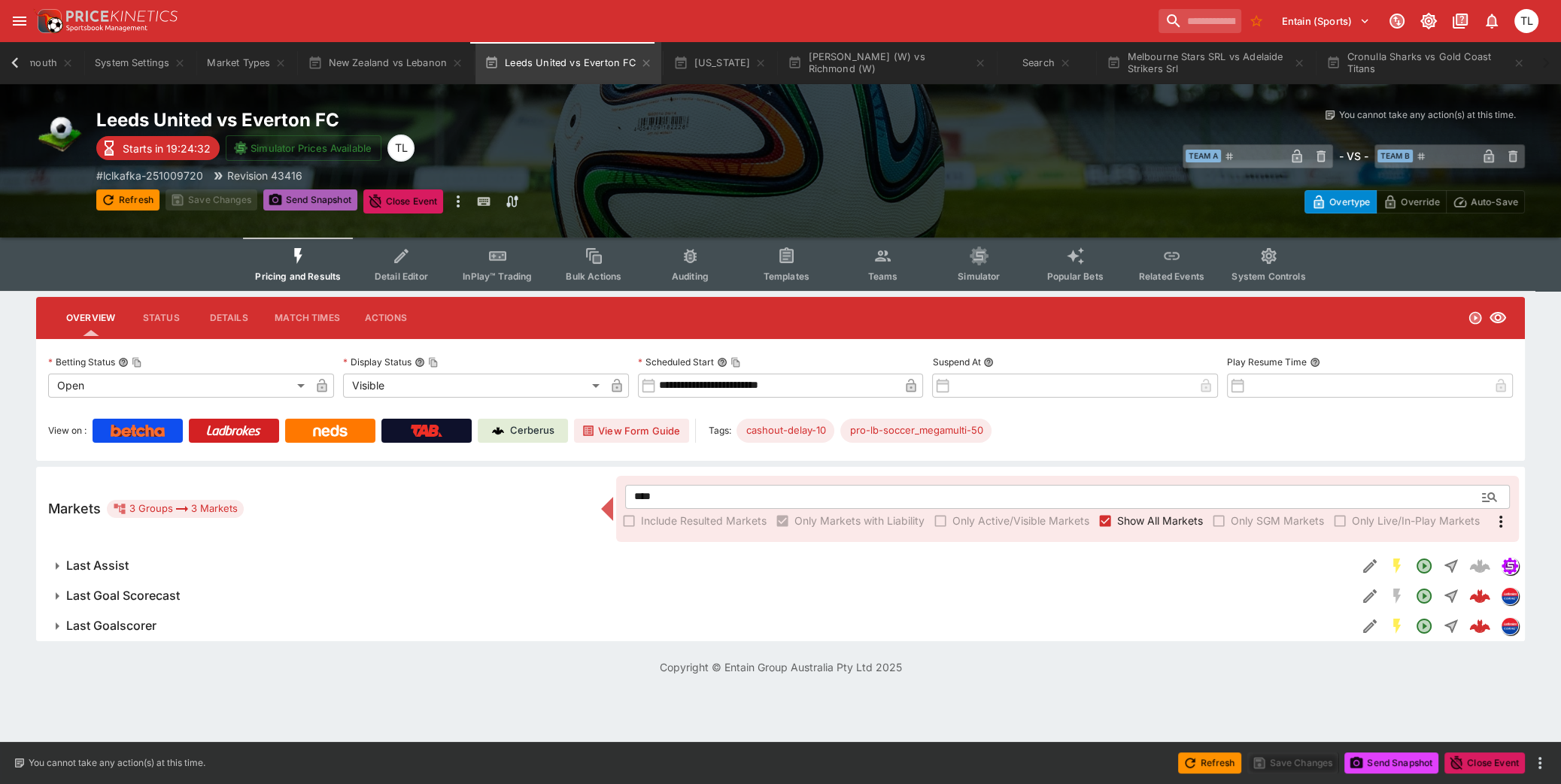
click at [309, 198] on button "Send Snapshot" at bounding box center [310, 200] width 94 height 21
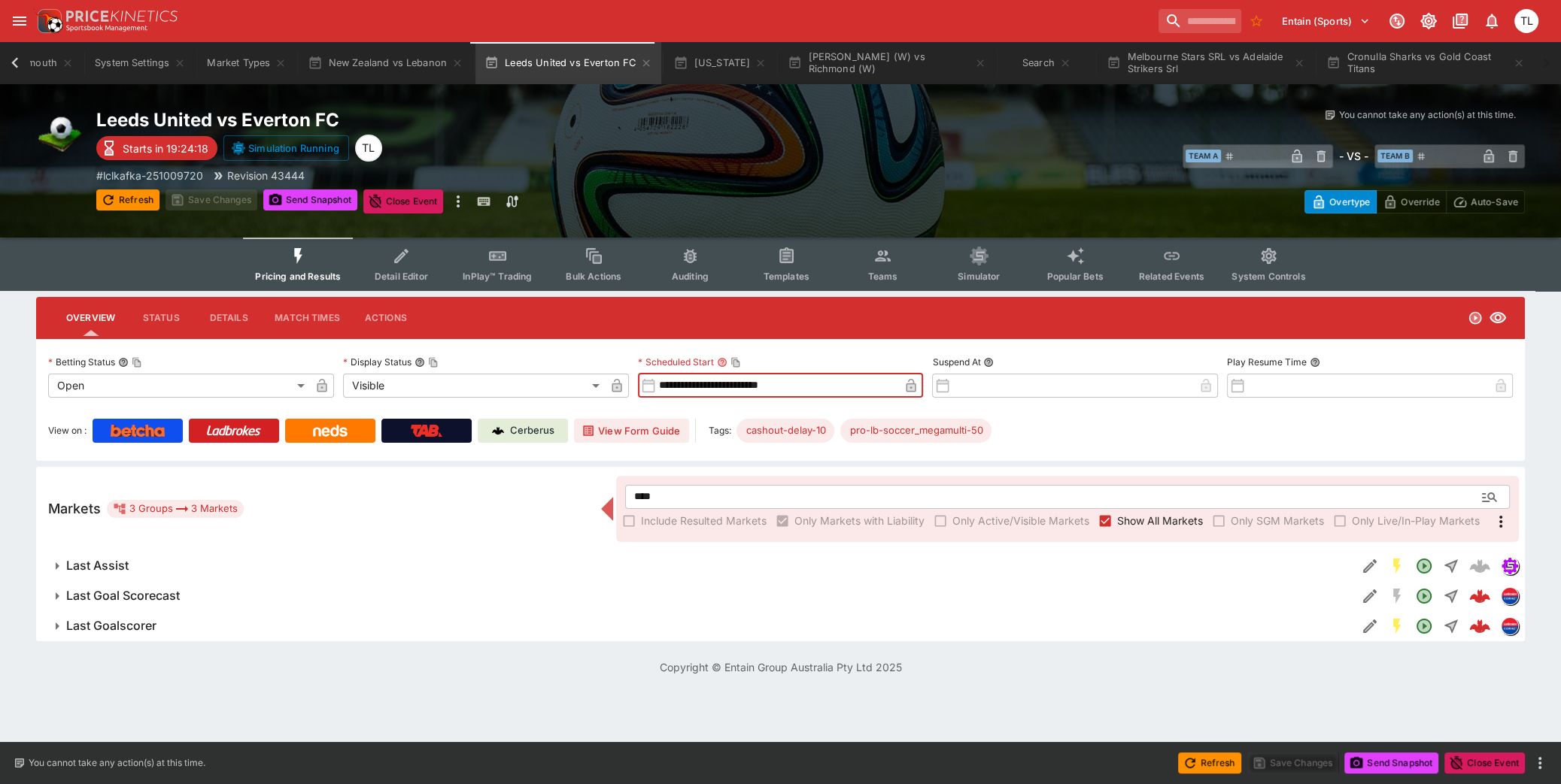
click at [750, 390] on input "**********" at bounding box center [778, 385] width 244 height 24
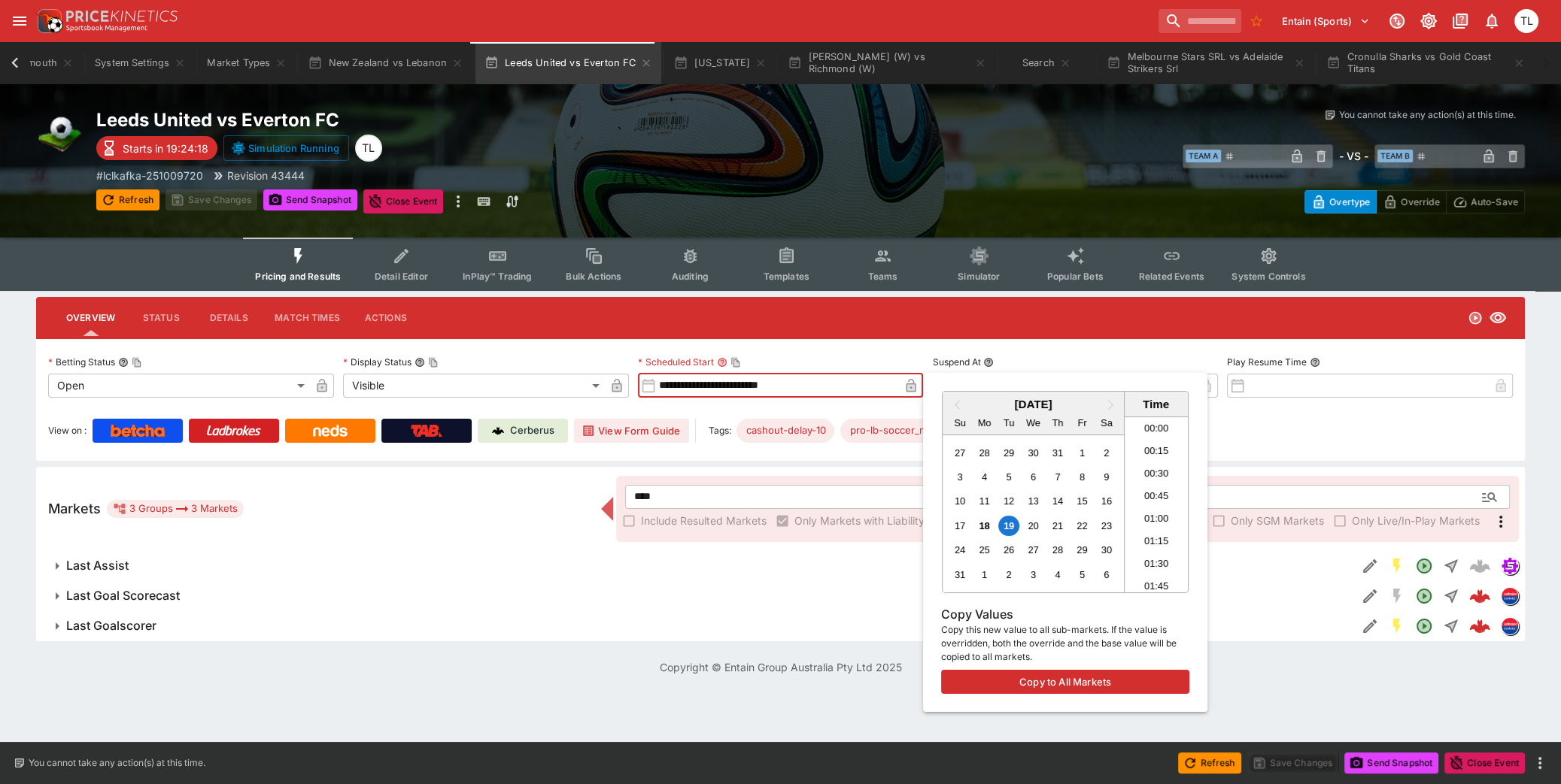
scroll to position [374, 0]
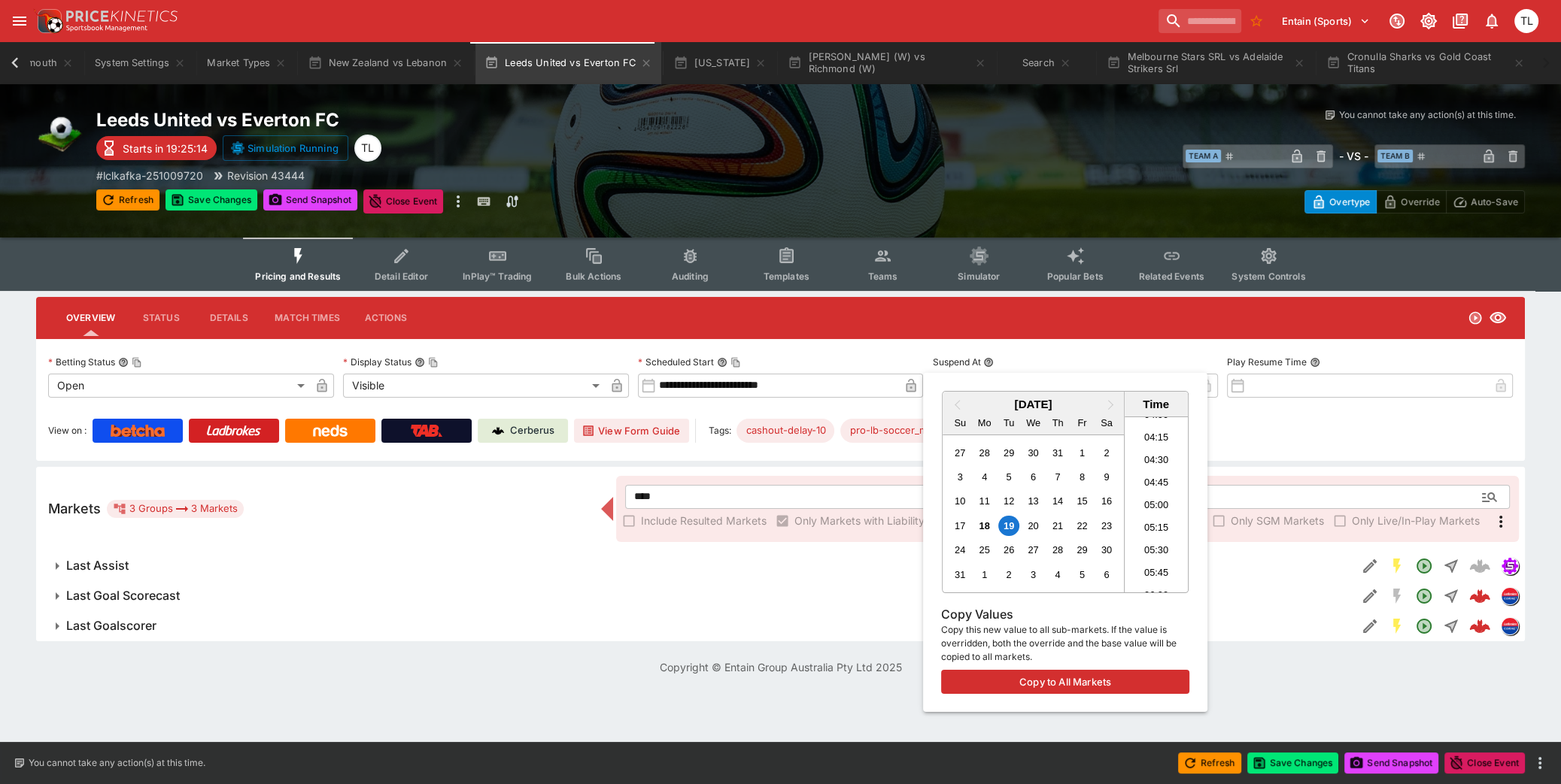
click at [198, 205] on div at bounding box center [780, 392] width 1561 height 784
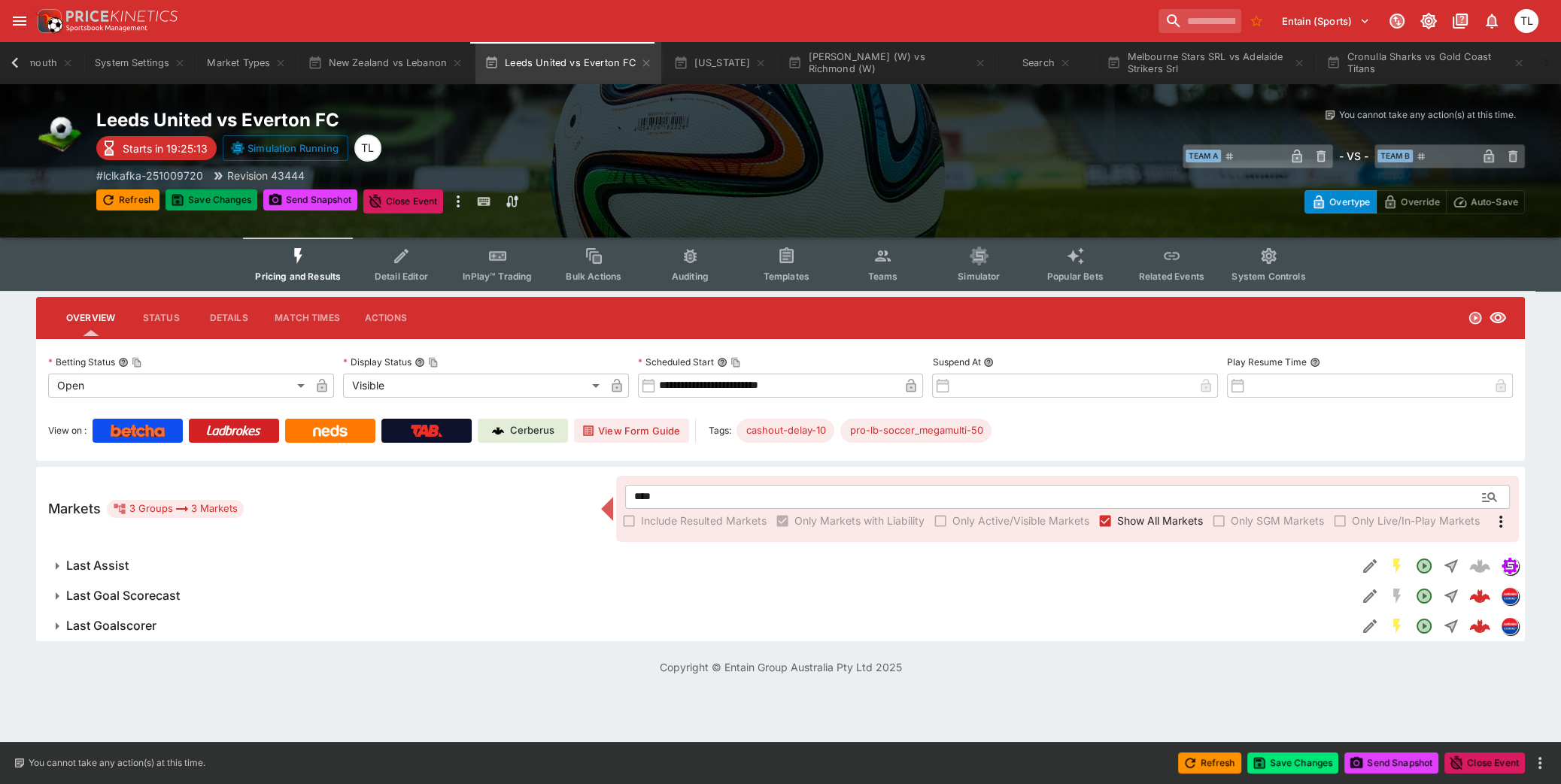
click at [198, 205] on button "Save Changes" at bounding box center [211, 200] width 92 height 21
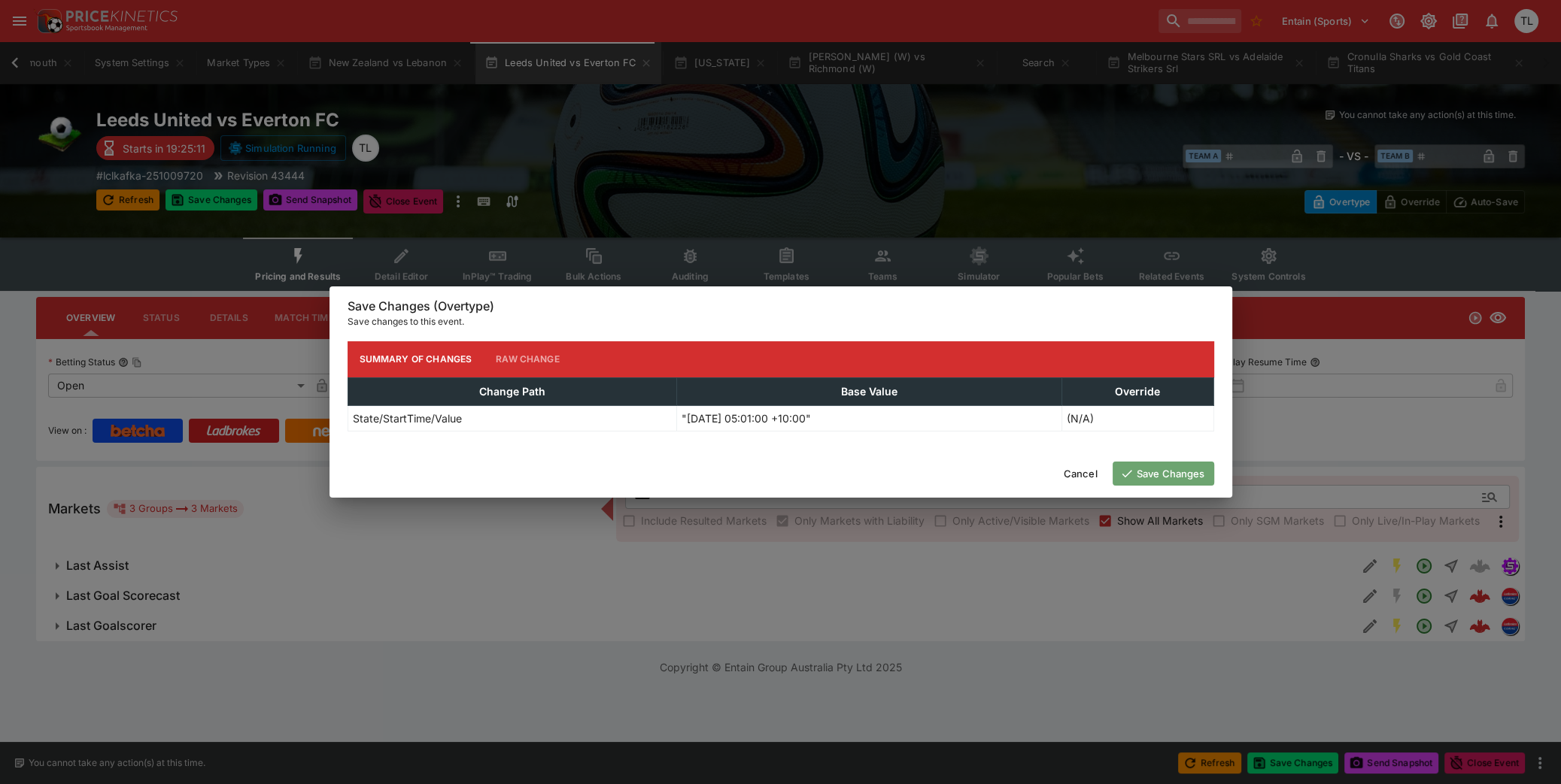
click at [1156, 477] on button "Save Changes" at bounding box center [1163, 473] width 101 height 24
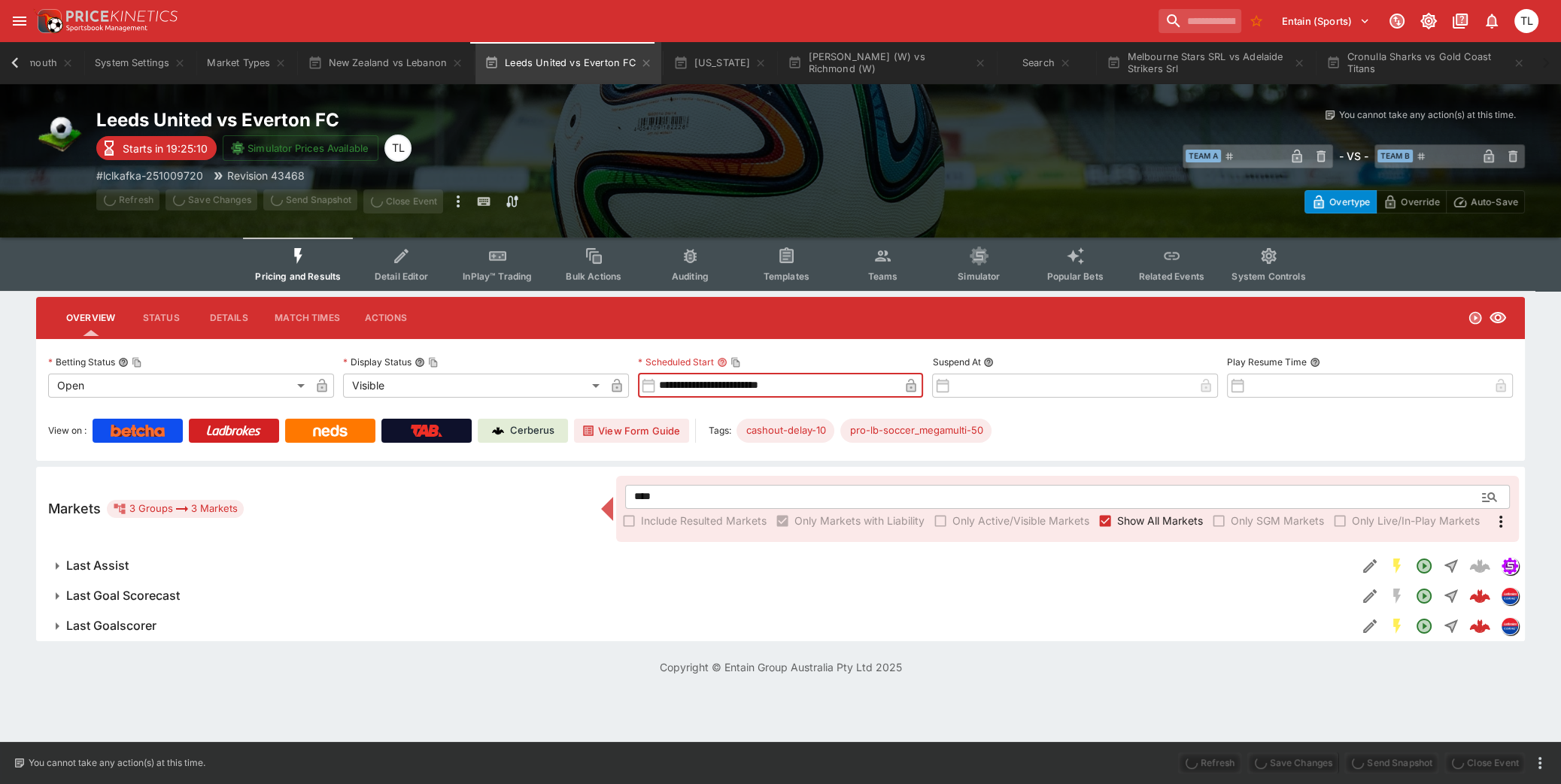
click at [746, 390] on input "**********" at bounding box center [778, 385] width 244 height 24
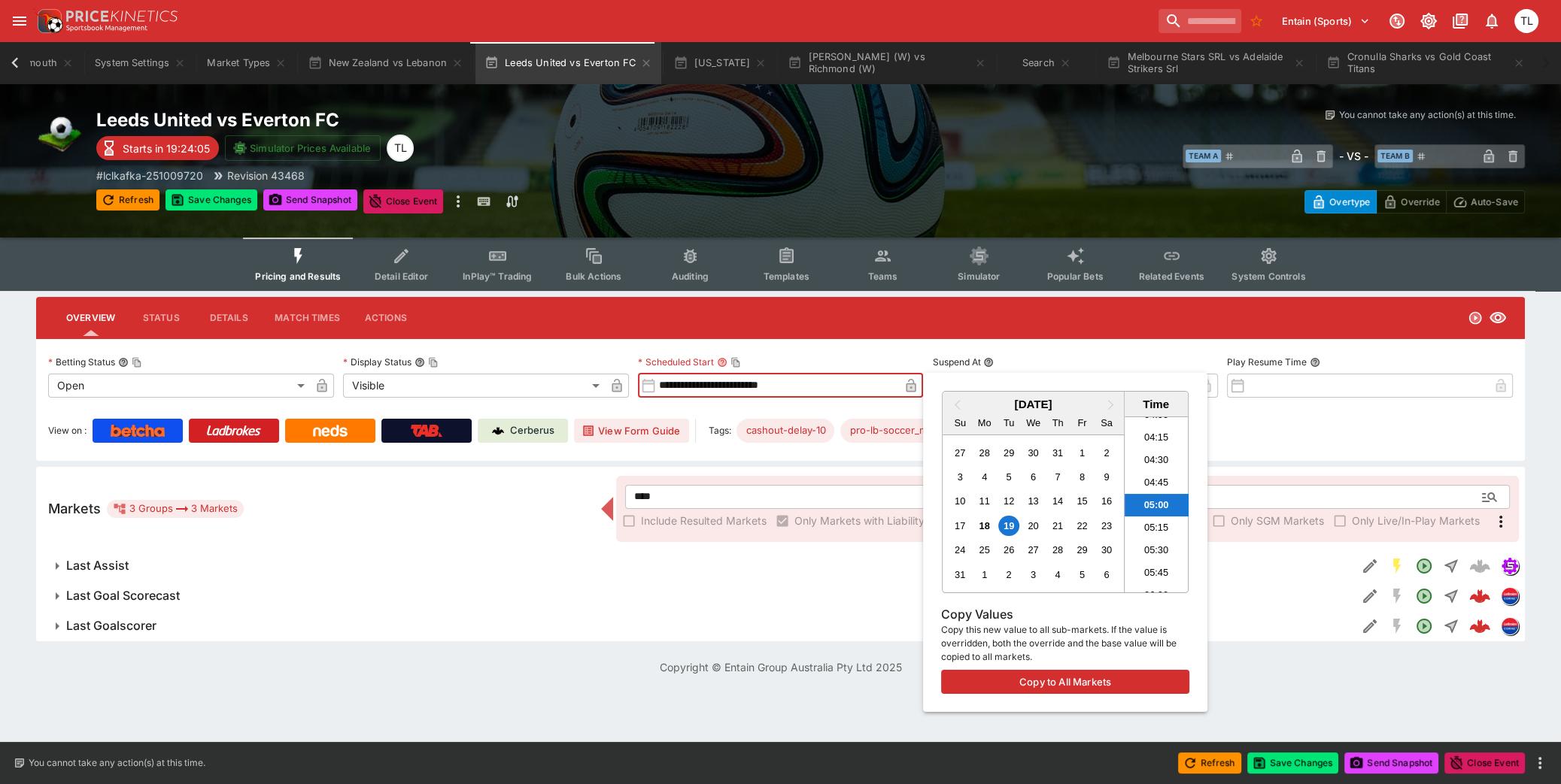
type input "**********"
click at [220, 208] on div at bounding box center [780, 392] width 1561 height 784
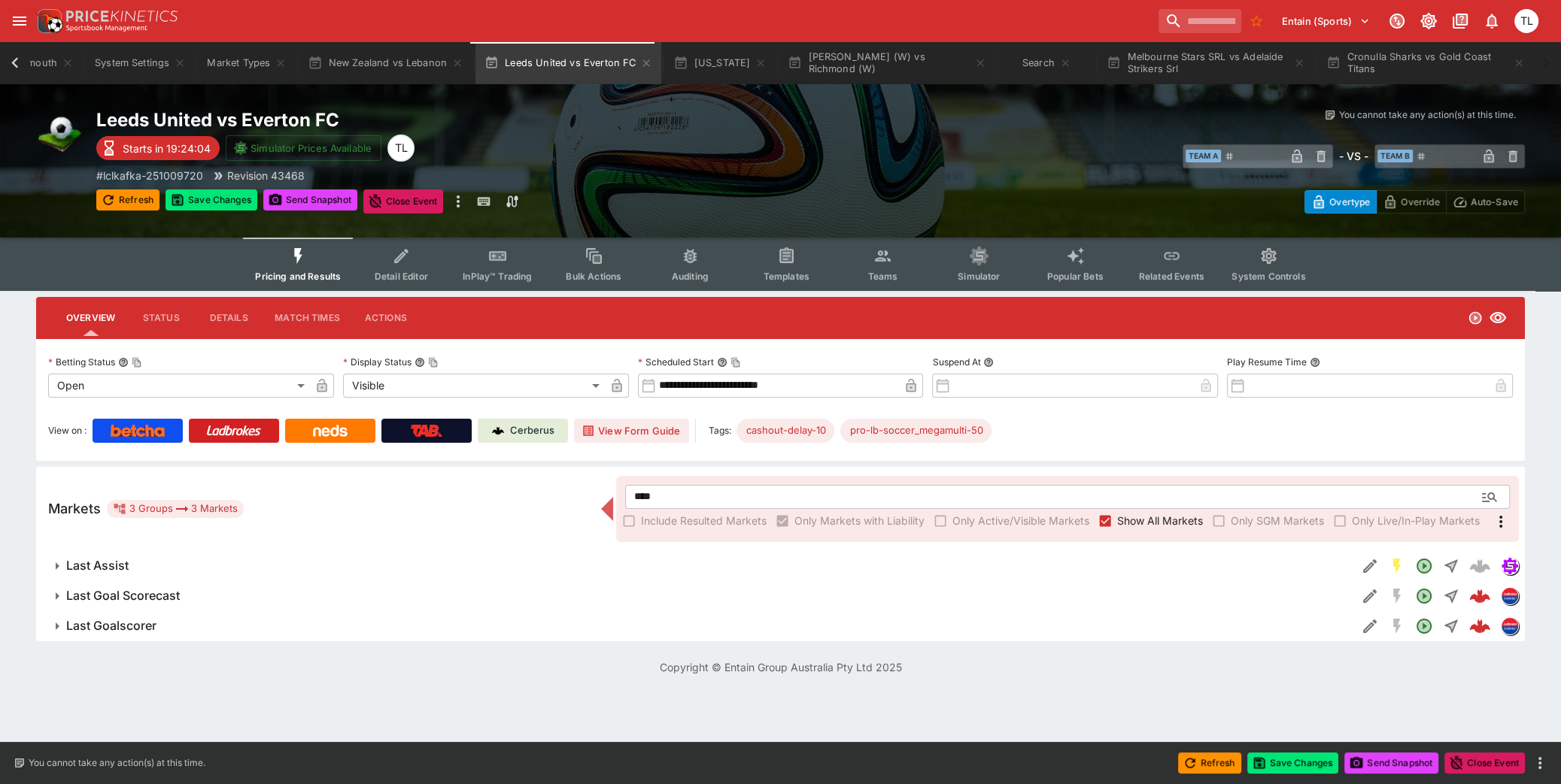
click at [220, 208] on button "Save Changes" at bounding box center [211, 200] width 92 height 21
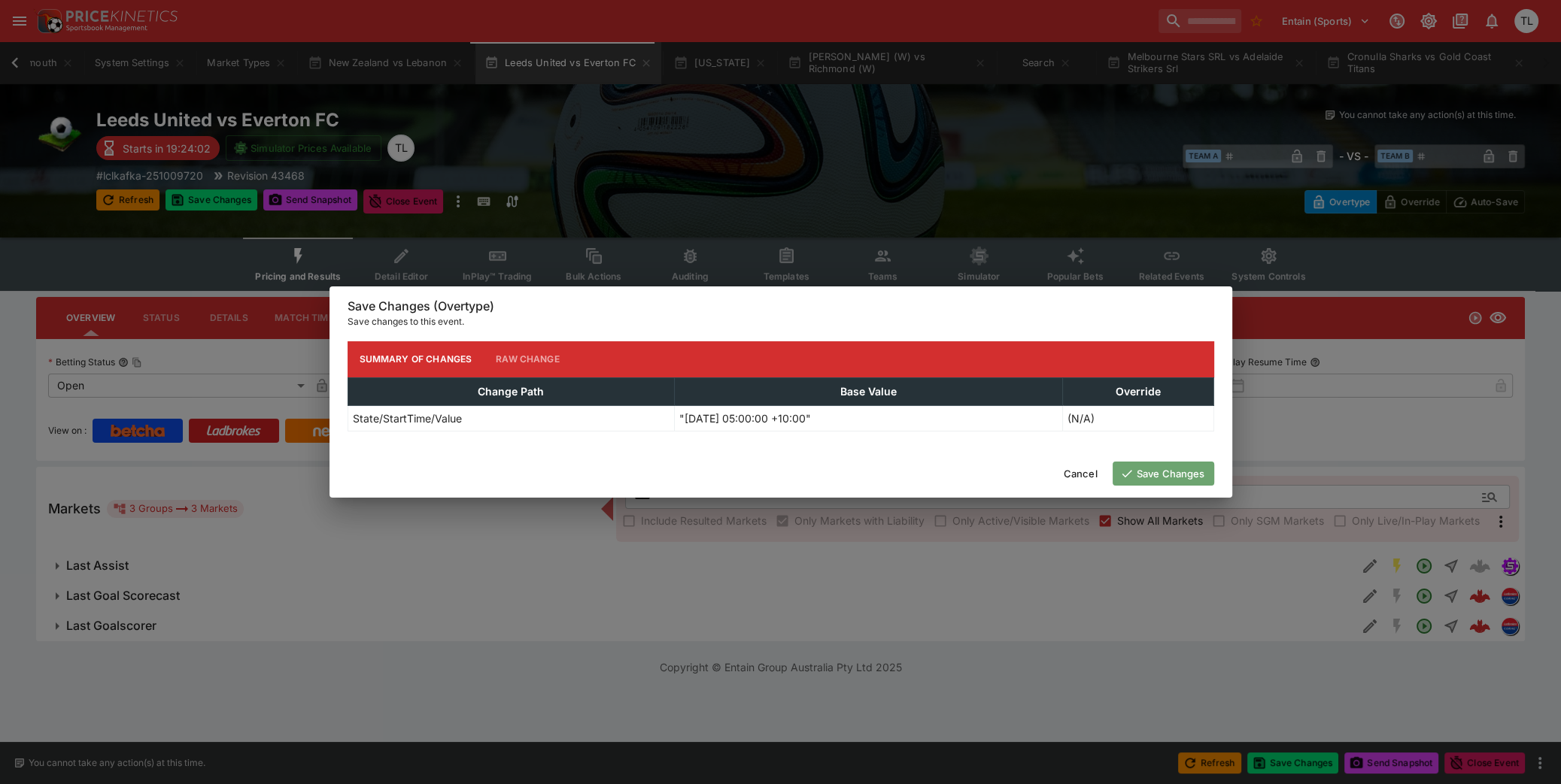
click at [1138, 470] on button "Save Changes" at bounding box center [1163, 473] width 101 height 24
